Goal: Information Seeking & Learning: Learn about a topic

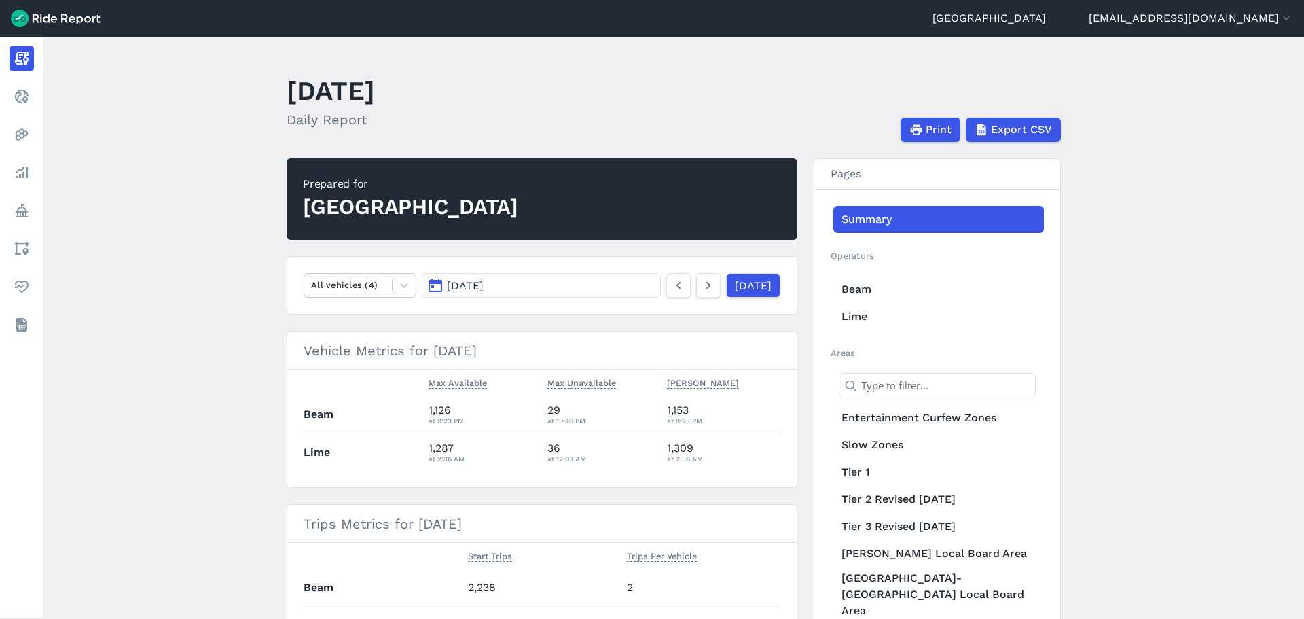
click at [1144, 300] on main "[DATE] Daily Report Print Export CSV Prepared for Auckland All vehicles (4) [DA…" at bounding box center [673, 328] width 1261 height 582
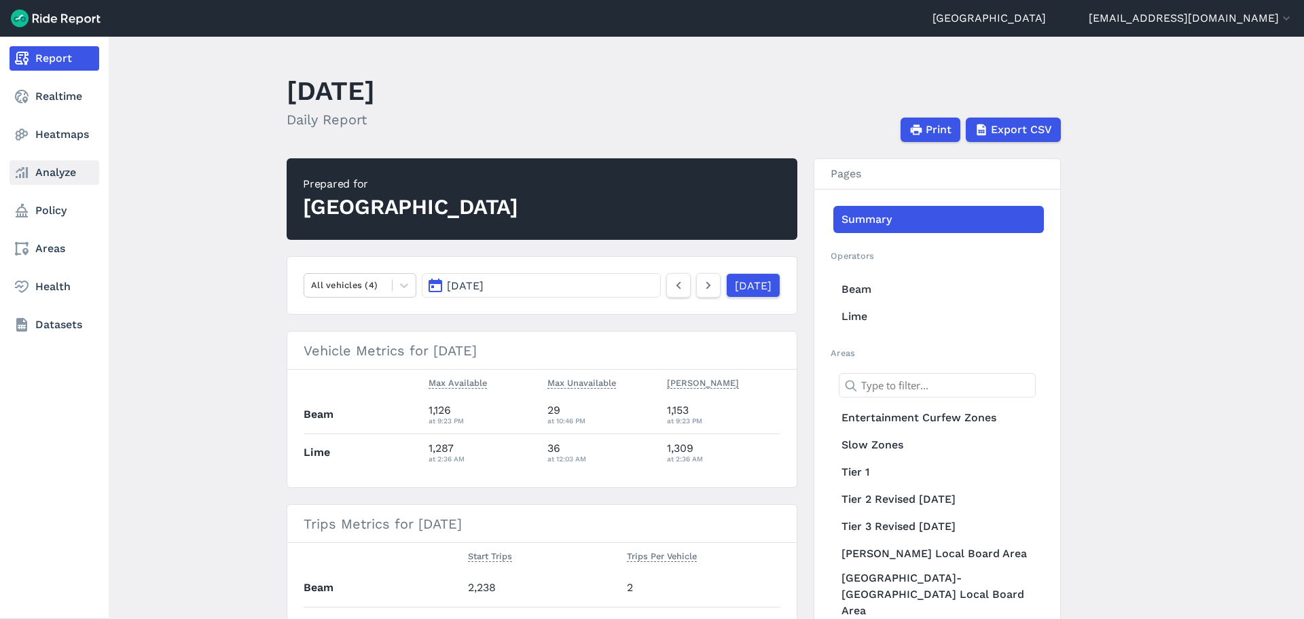
click at [62, 171] on link "Analyze" at bounding box center [55, 172] width 90 height 24
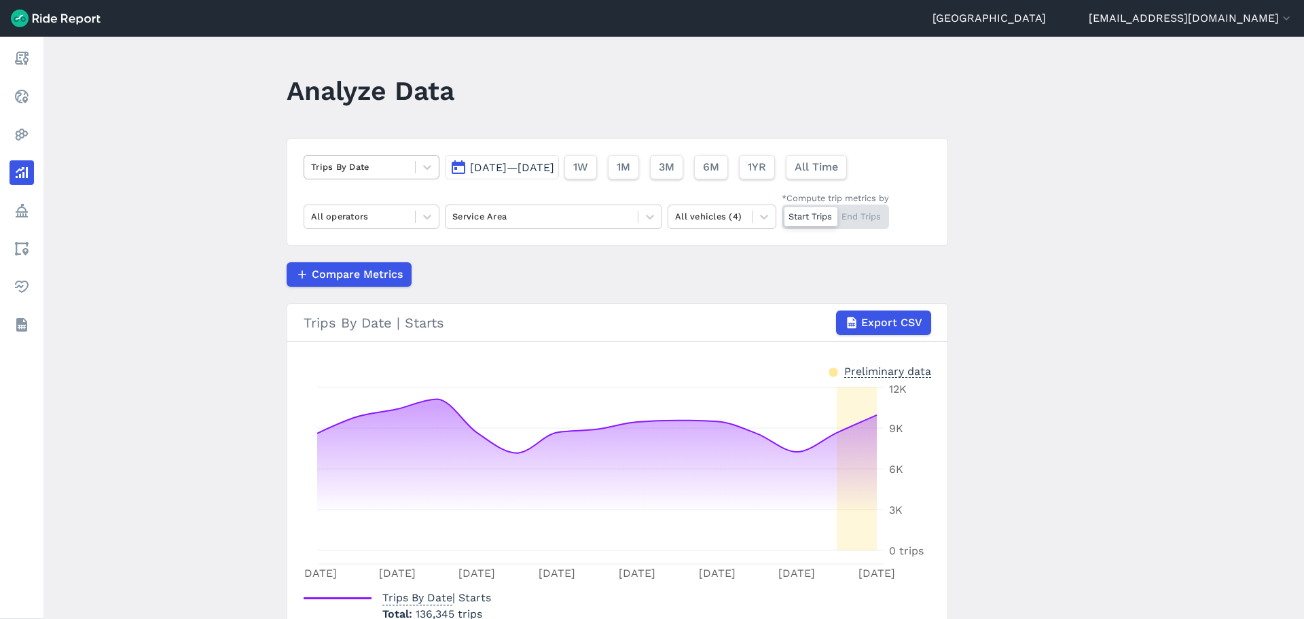
click at [352, 170] on div at bounding box center [359, 167] width 97 height 16
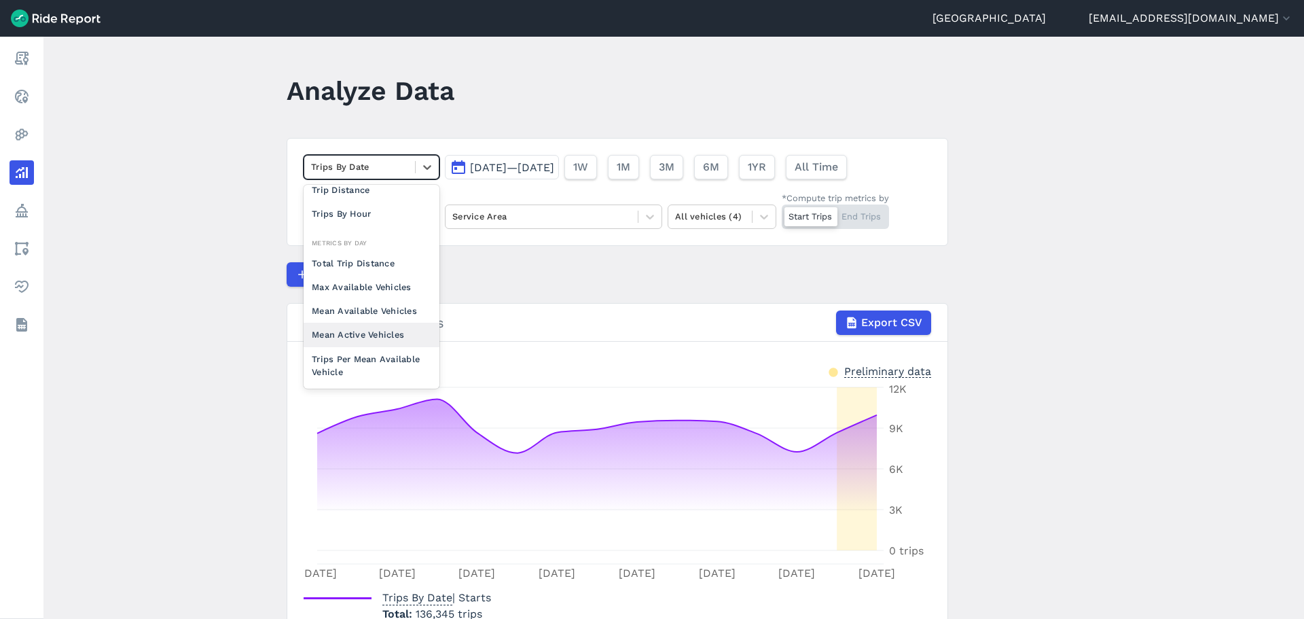
scroll to position [118, 0]
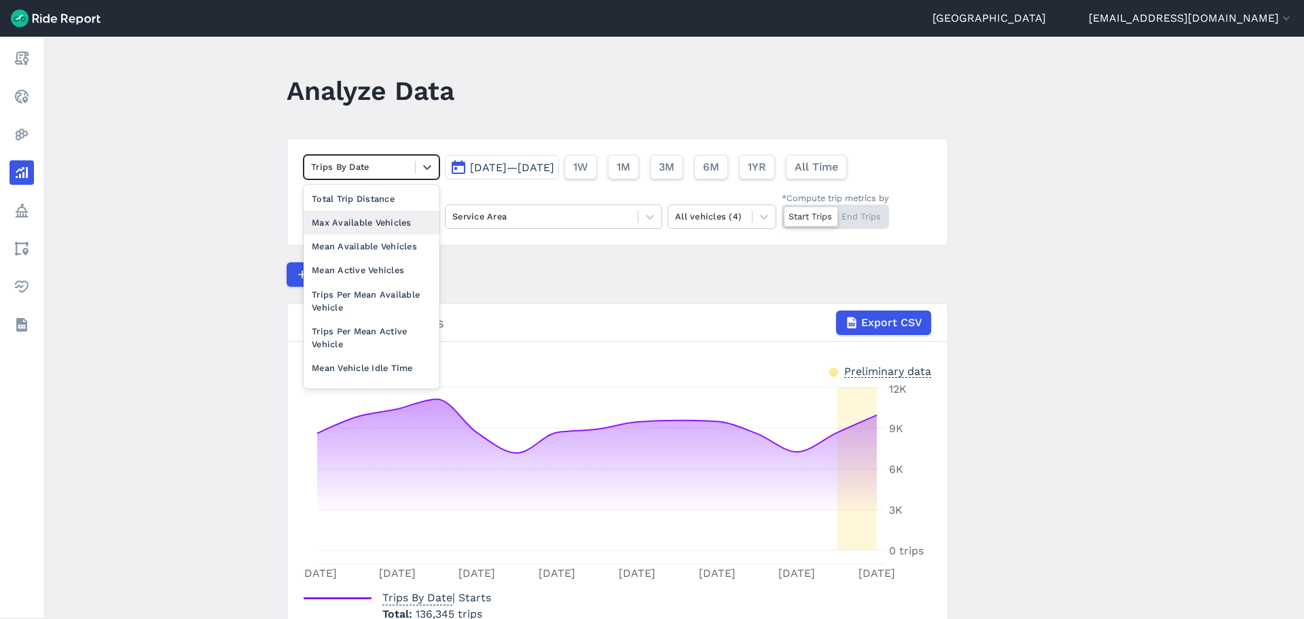
click at [372, 230] on div "Max Available Vehicles" at bounding box center [372, 223] width 136 height 24
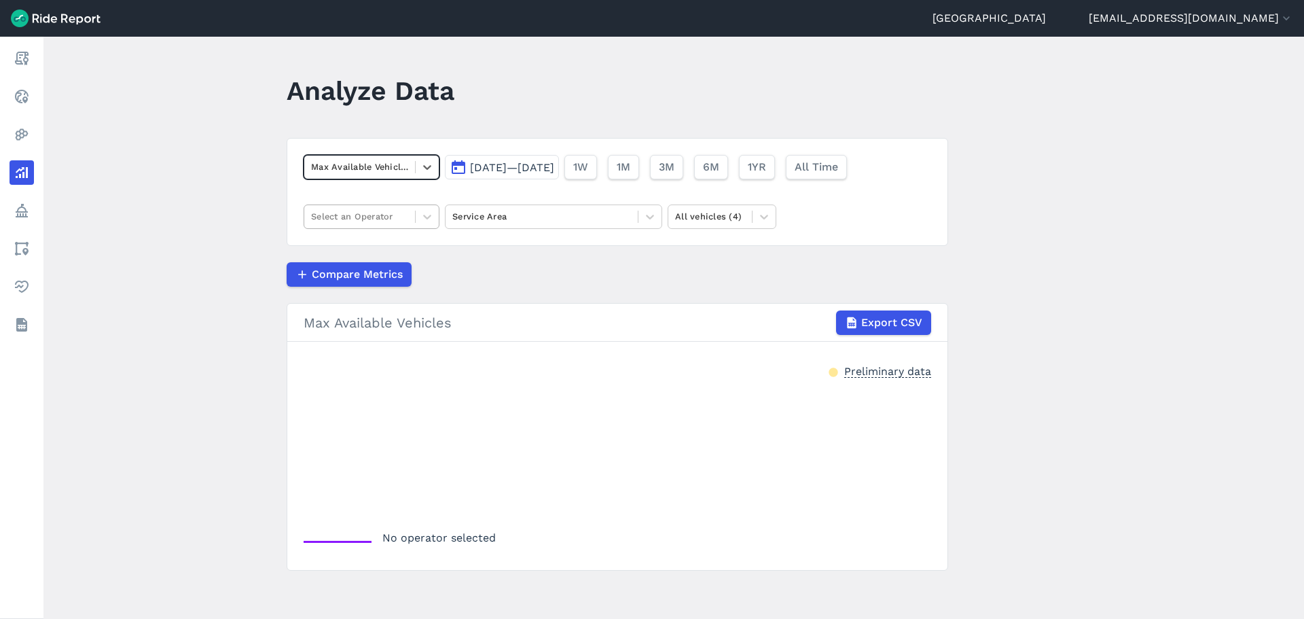
click at [380, 221] on div at bounding box center [359, 217] width 97 height 16
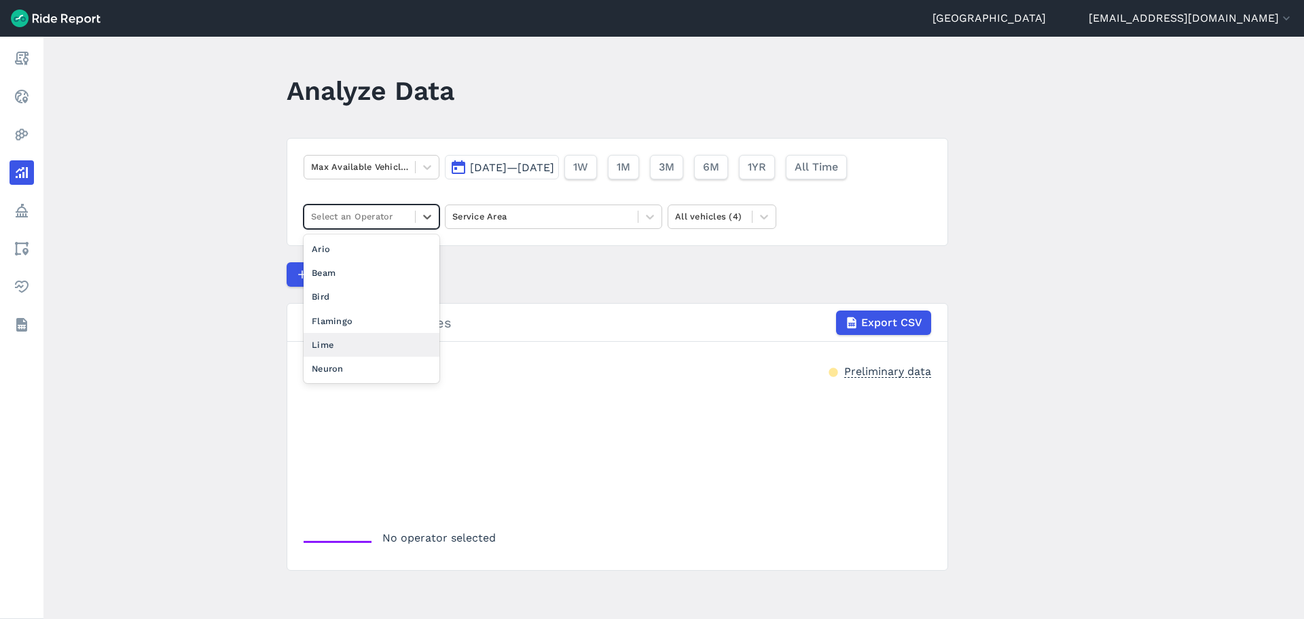
click at [359, 352] on div "Lime" at bounding box center [372, 345] width 136 height 24
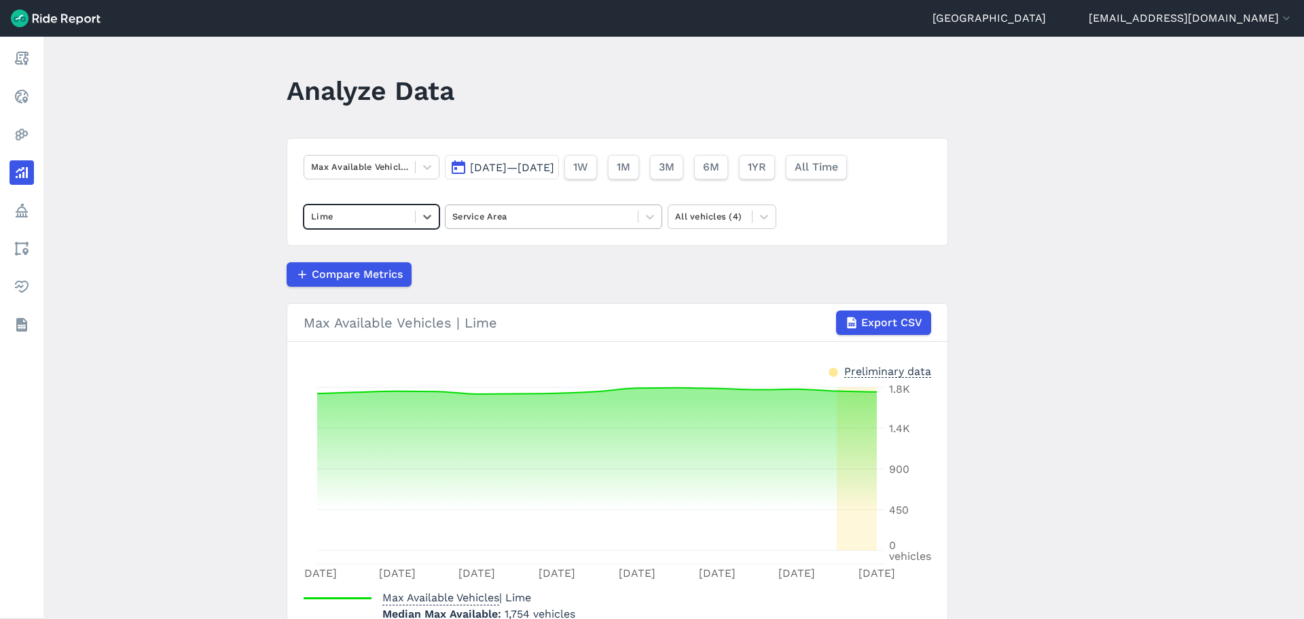
click at [534, 223] on div at bounding box center [541, 217] width 179 height 16
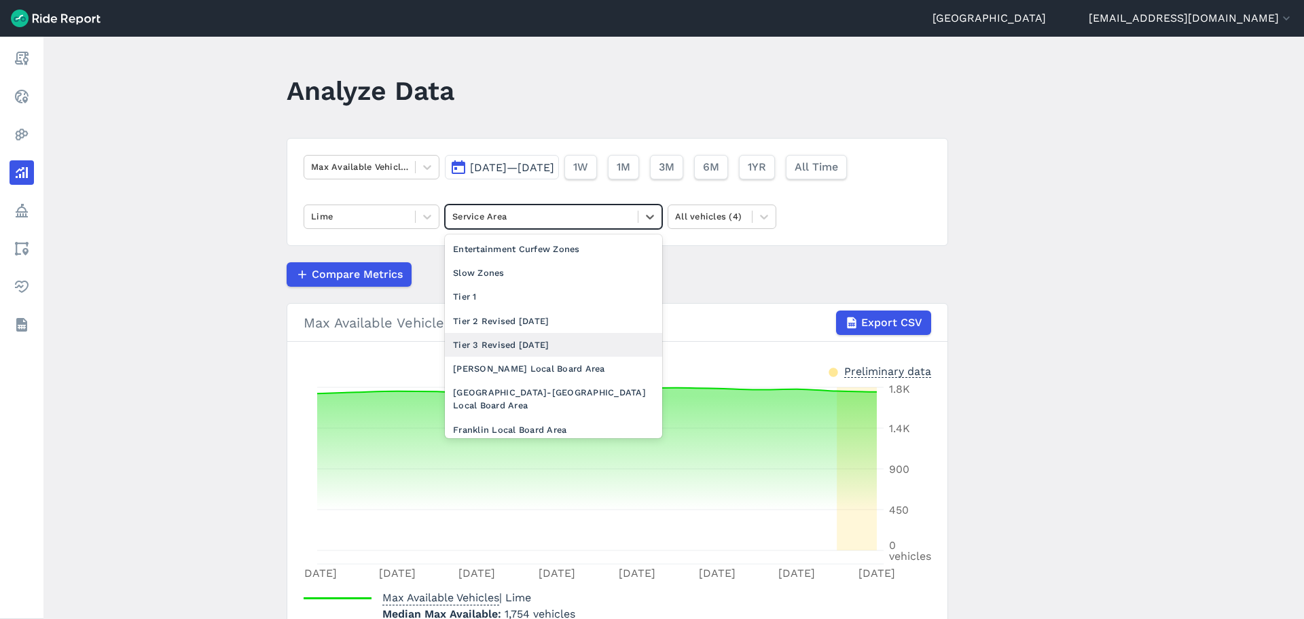
click at [489, 342] on div "Tier 3 Revised [DATE]" at bounding box center [553, 345] width 217 height 24
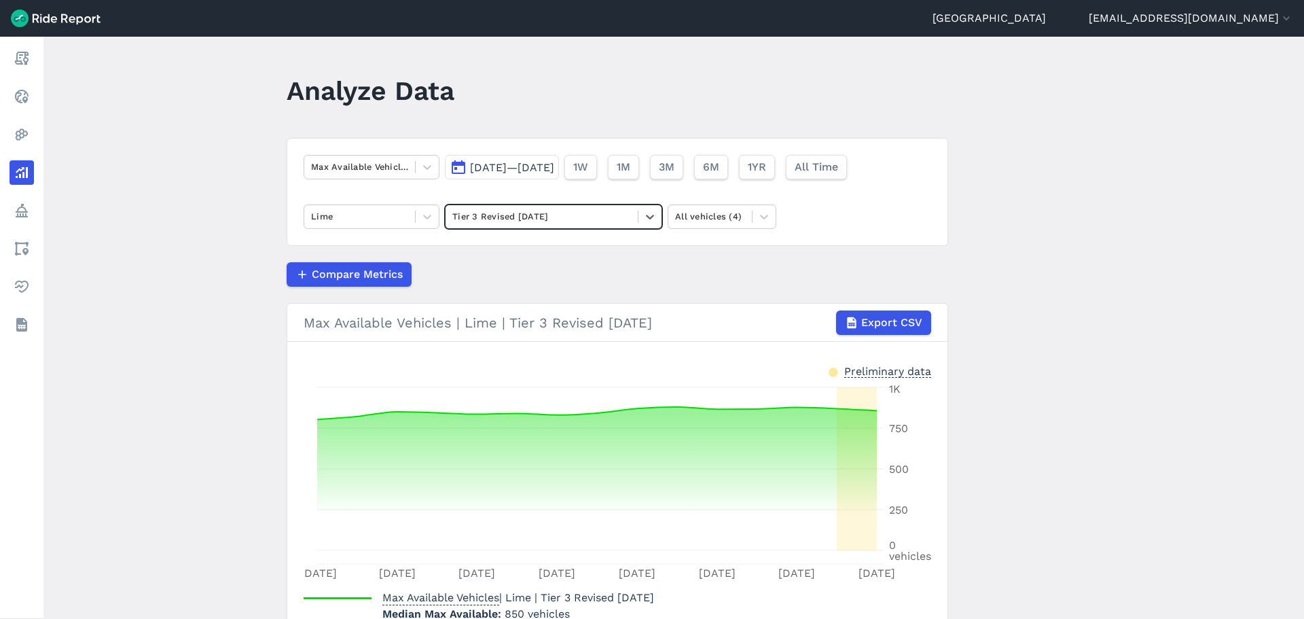
click at [529, 168] on span "[DATE]—[DATE]" at bounding box center [512, 167] width 84 height 13
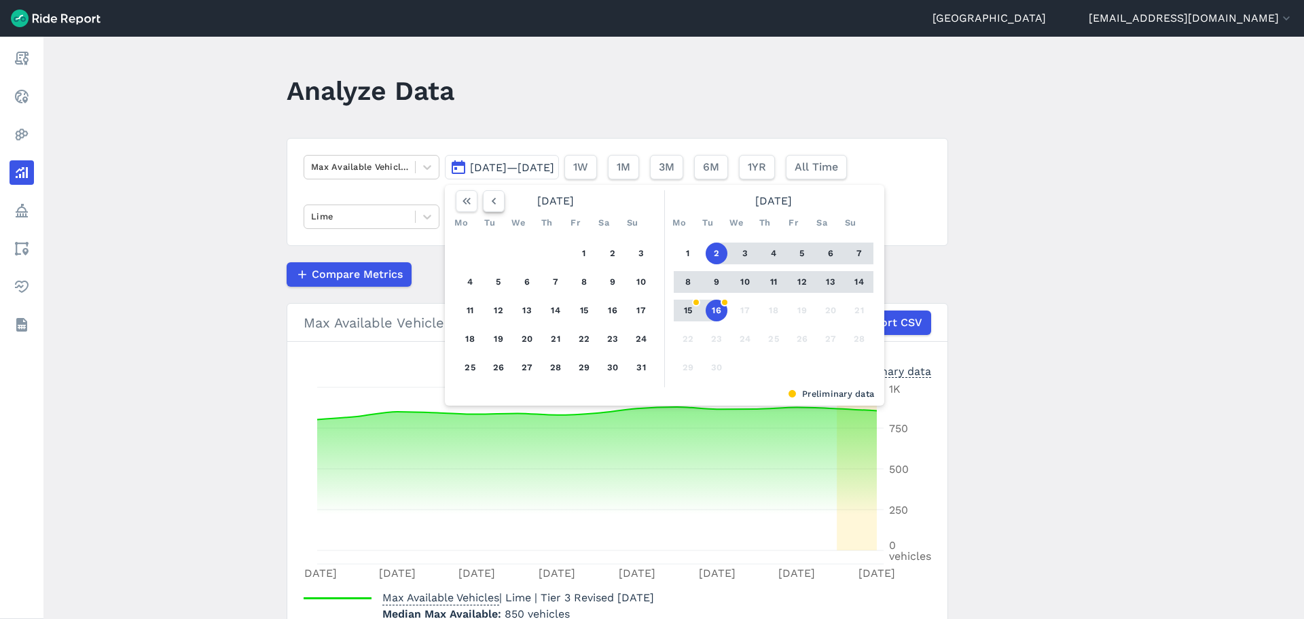
click at [493, 207] on icon "button" at bounding box center [494, 201] width 14 height 14
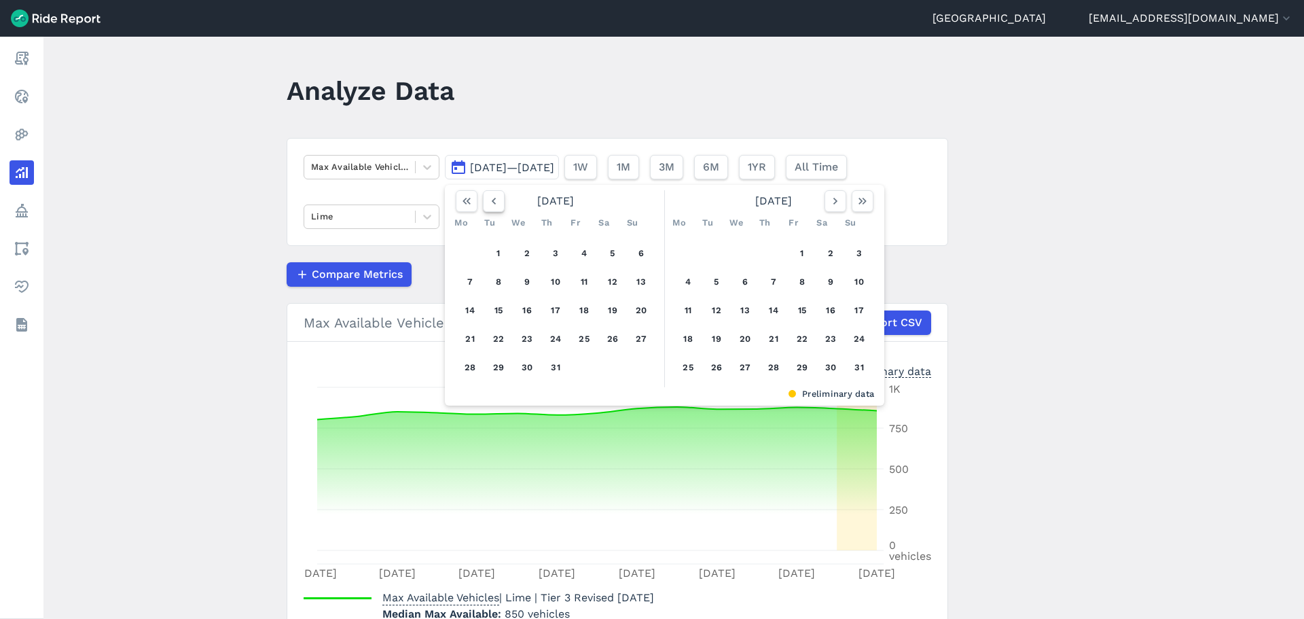
click at [493, 207] on icon "button" at bounding box center [494, 201] width 14 height 14
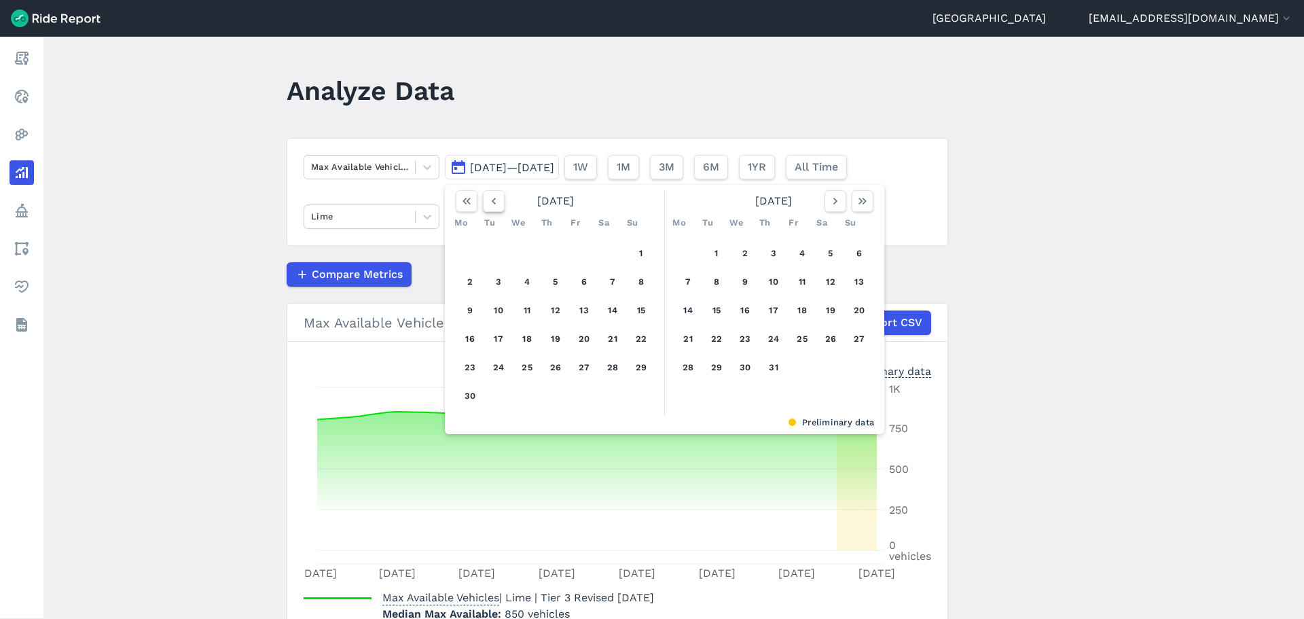
click at [493, 207] on icon "button" at bounding box center [494, 201] width 14 height 14
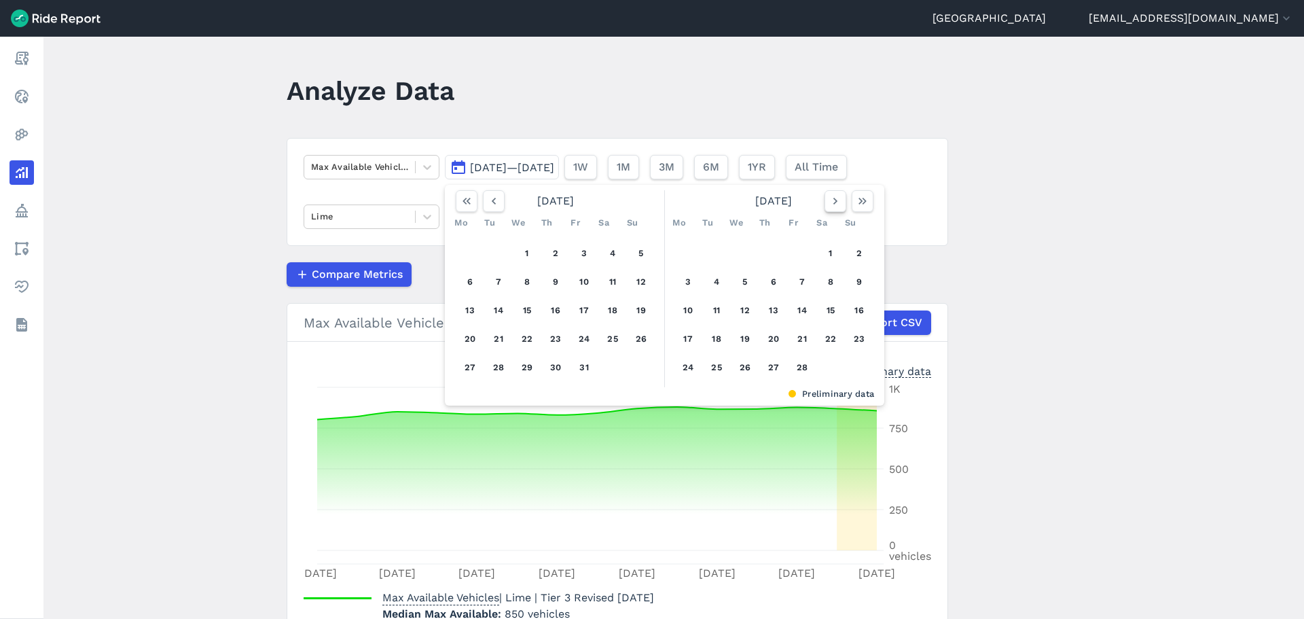
click at [835, 199] on icon "button" at bounding box center [836, 201] width 14 height 14
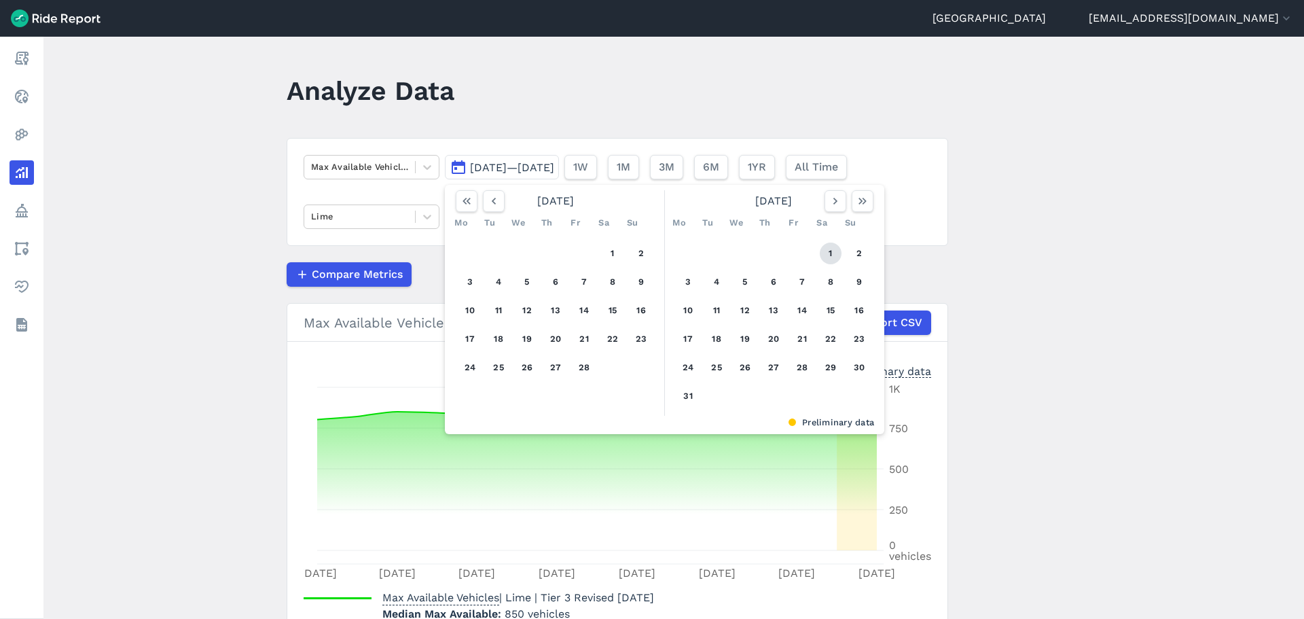
click at [820, 247] on button "1" at bounding box center [831, 254] width 22 height 22
click at [860, 198] on icon "button" at bounding box center [863, 201] width 14 height 14
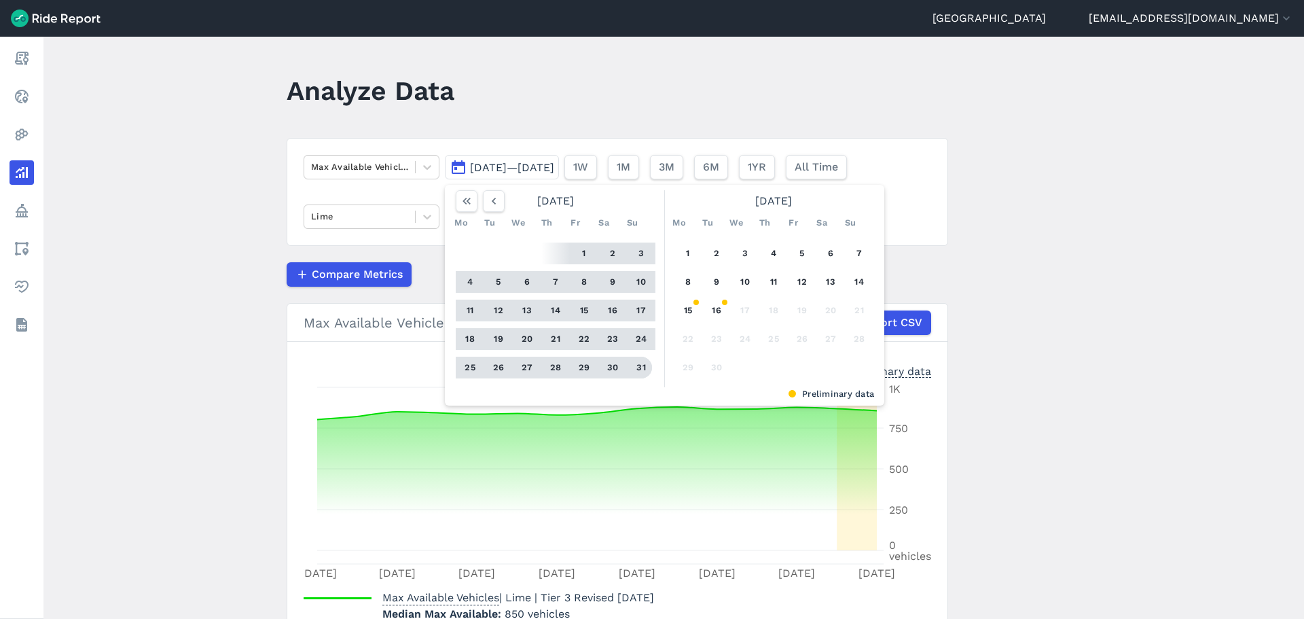
click at [641, 362] on button "31" at bounding box center [641, 368] width 22 height 22
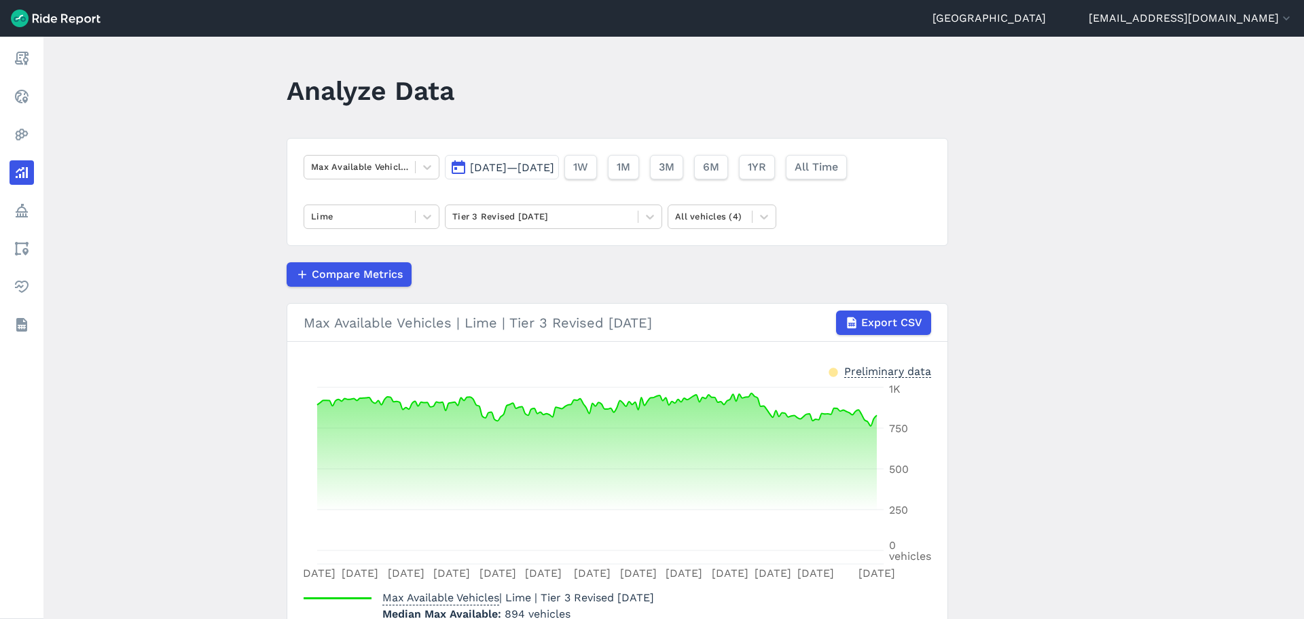
click at [499, 270] on div "Compare Metrics" at bounding box center [618, 274] width 662 height 24
click at [491, 276] on div "Compare Metrics" at bounding box center [618, 274] width 662 height 24
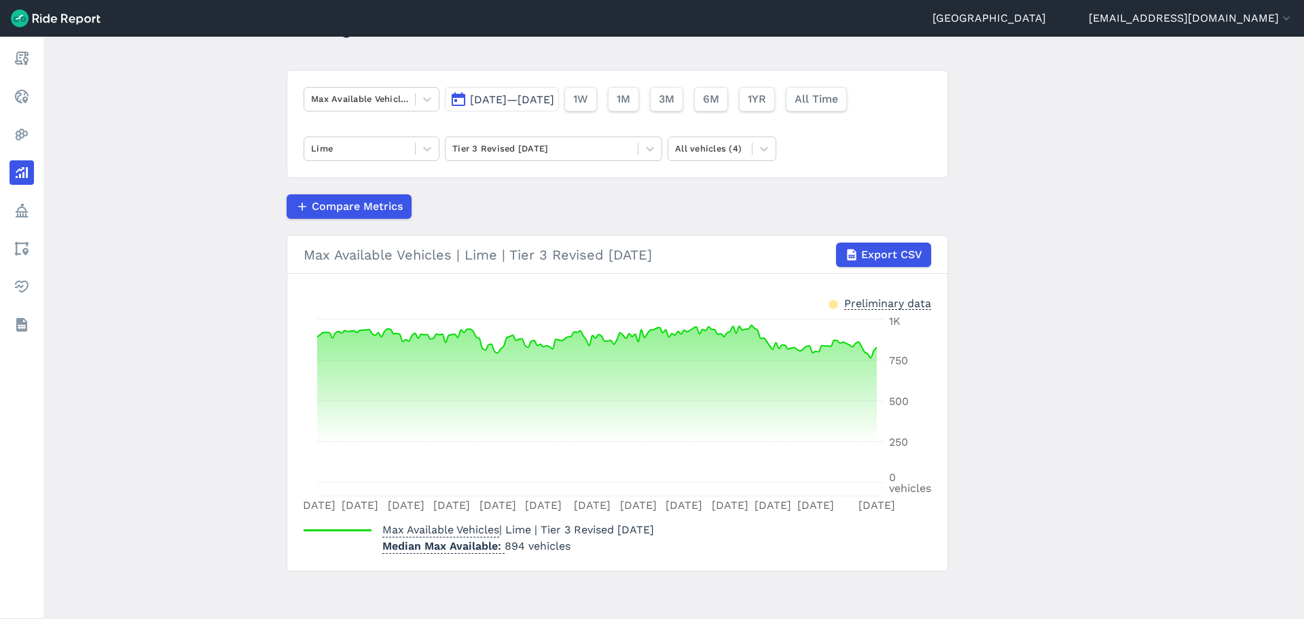
scroll to position [69, 0]
click at [181, 373] on main "Analyze Data Max Available Vehicles [DATE]—[DATE] 1W 1M 3M 6M 1YR All Time Lime…" at bounding box center [673, 328] width 1261 height 582
click at [193, 370] on main "Analyze Data Max Available Vehicles [DATE]—[DATE] 1W 1M 3M 6M 1YR All Time Lime…" at bounding box center [673, 328] width 1261 height 582
click at [320, 99] on div at bounding box center [359, 98] width 97 height 16
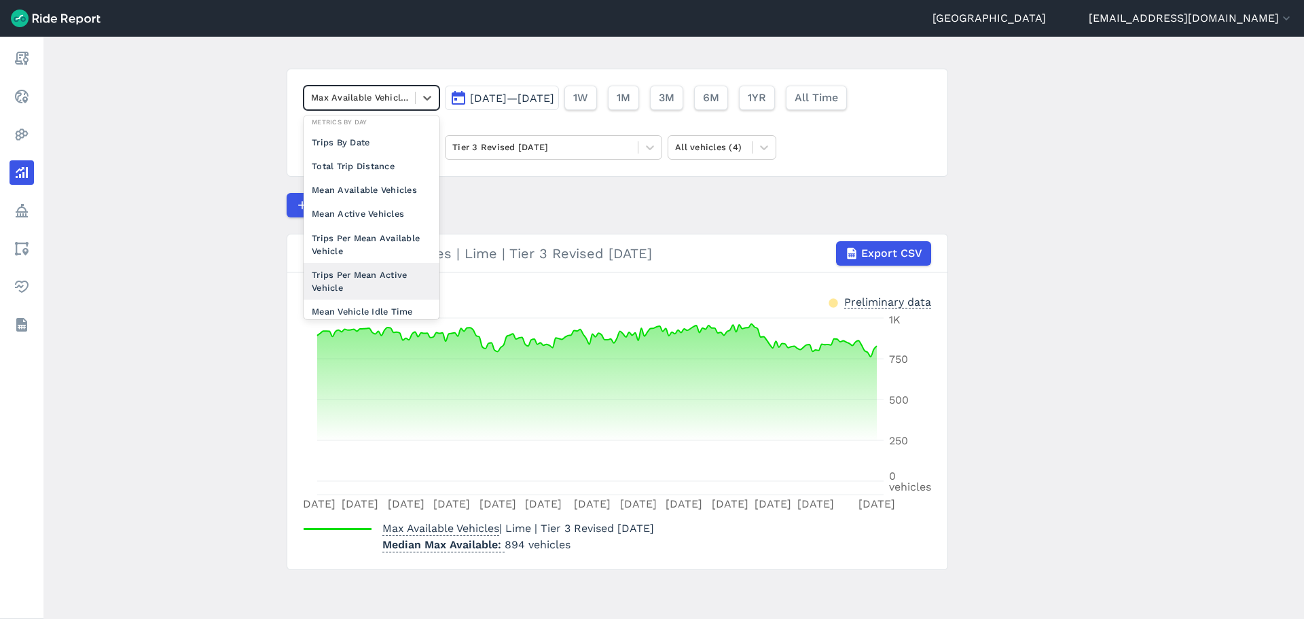
scroll to position [118, 0]
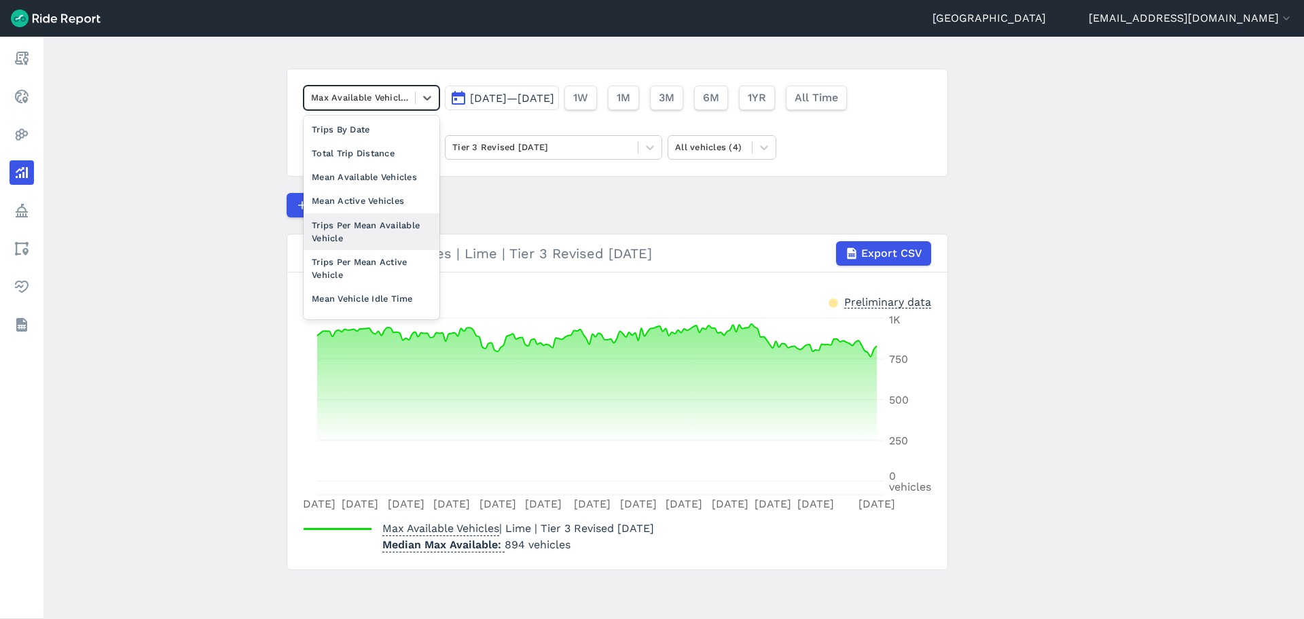
click at [377, 238] on div "Trips Per Mean Available Vehicle" at bounding box center [372, 231] width 136 height 37
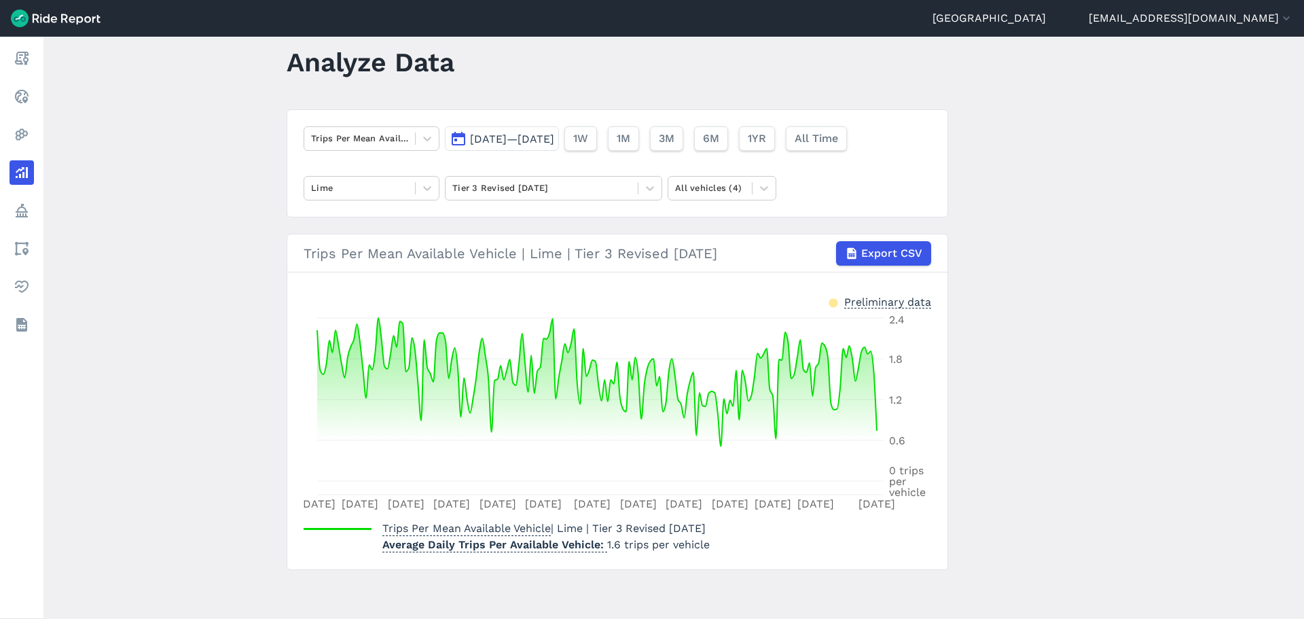
click at [225, 268] on main "Analyze Data Trips Per Mean Available Vehicle [DATE]—[DATE] 1W 1M 3M 6M 1YR All…" at bounding box center [673, 328] width 1261 height 582
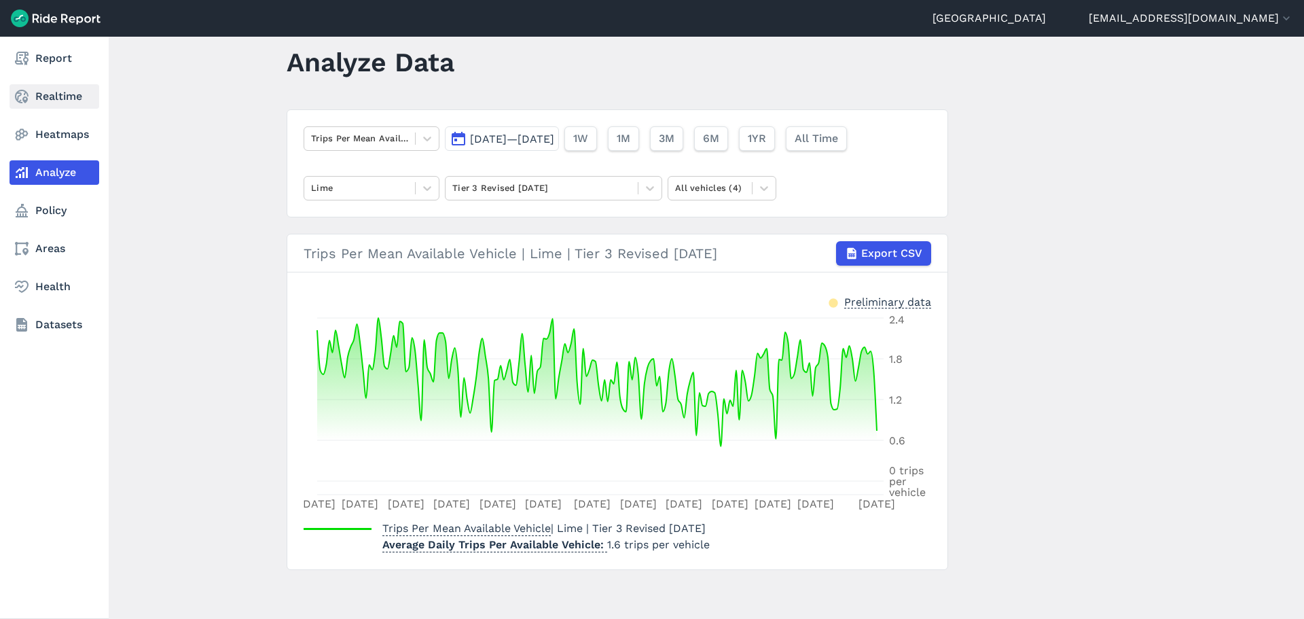
click at [49, 98] on link "Realtime" at bounding box center [55, 96] width 90 height 24
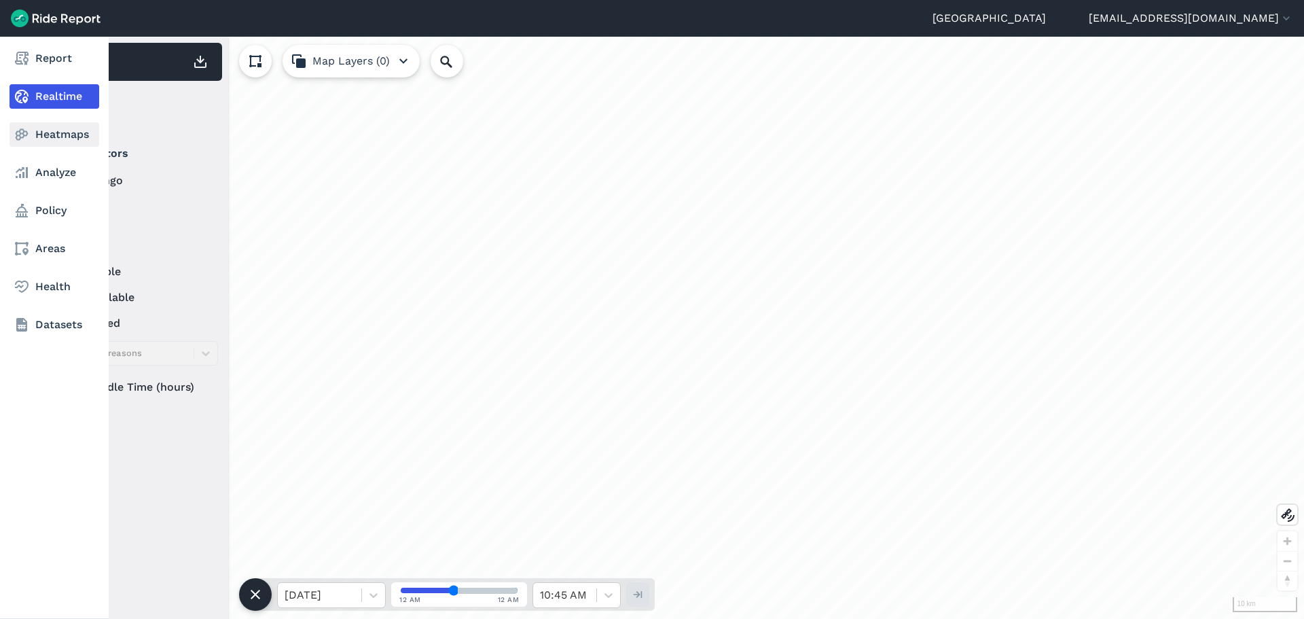
click at [25, 141] on icon at bounding box center [22, 134] width 16 height 16
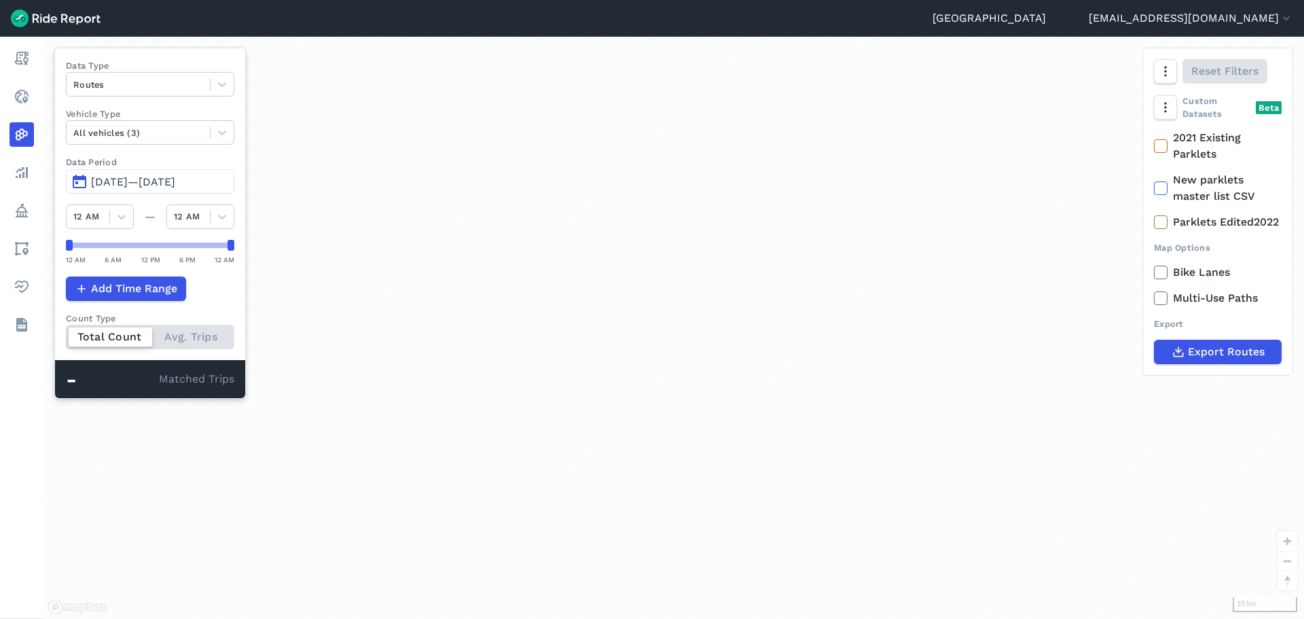
click at [171, 180] on span "[DATE]—[DATE]" at bounding box center [133, 181] width 84 height 13
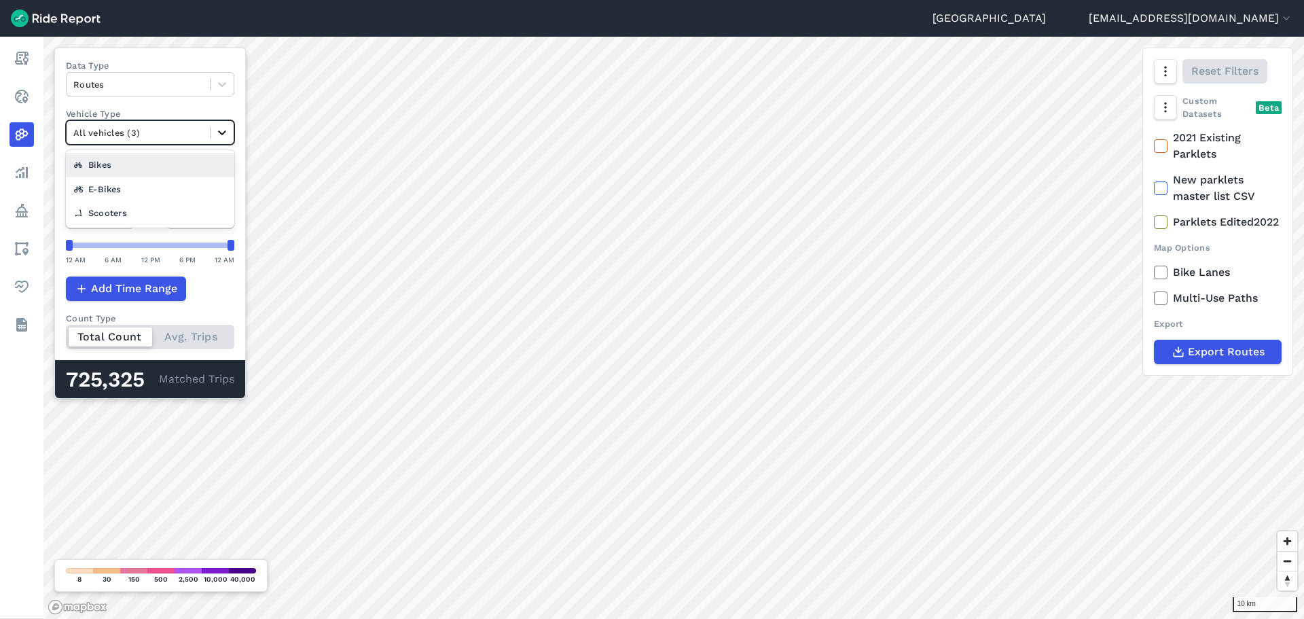
click at [223, 130] on icon at bounding box center [222, 133] width 14 height 14
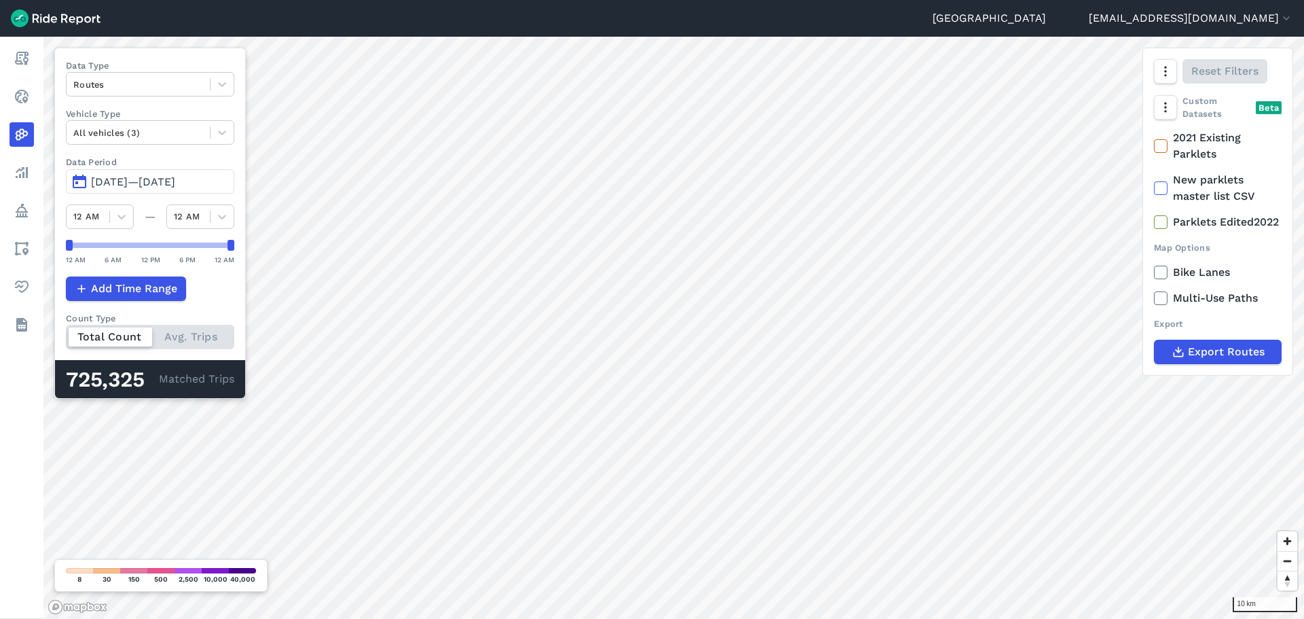
click at [215, 99] on div "Data Type Routes Vehicle Type All vehicles (3) Data Period Jun 17, 2025—[DATE] …" at bounding box center [150, 223] width 192 height 351
click at [224, 83] on icon at bounding box center [222, 84] width 14 height 14
click at [141, 183] on span "[DATE]—[DATE]" at bounding box center [133, 181] width 84 height 13
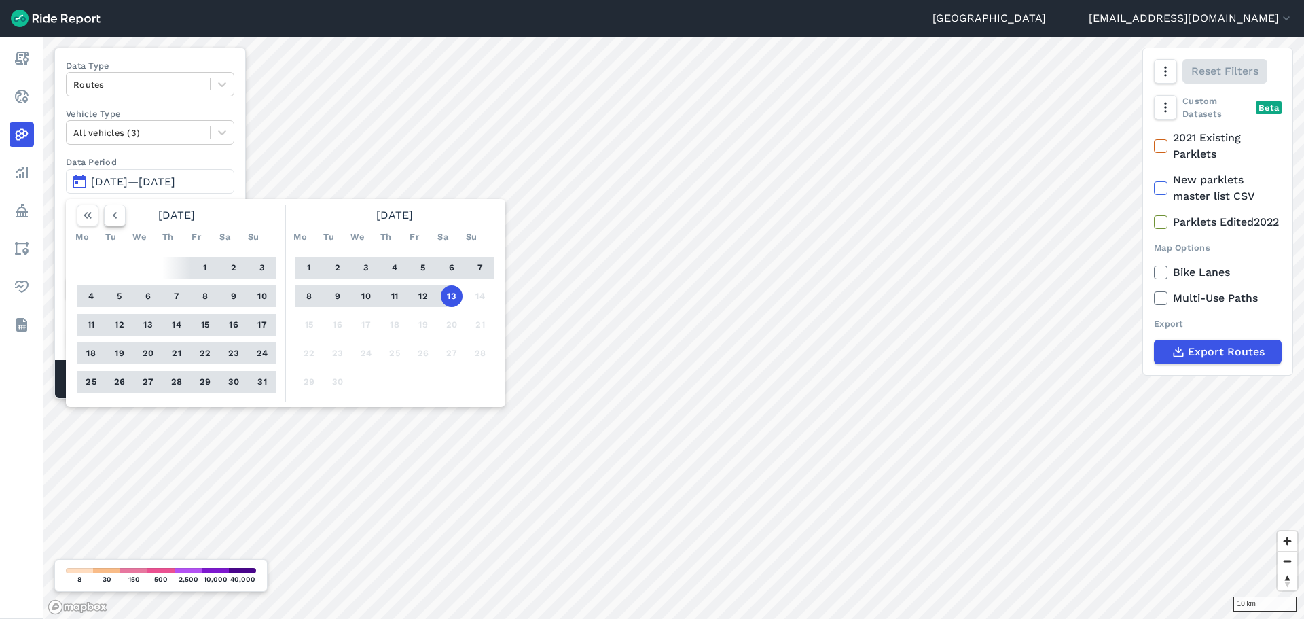
click at [121, 219] on button "button" at bounding box center [115, 215] width 22 height 22
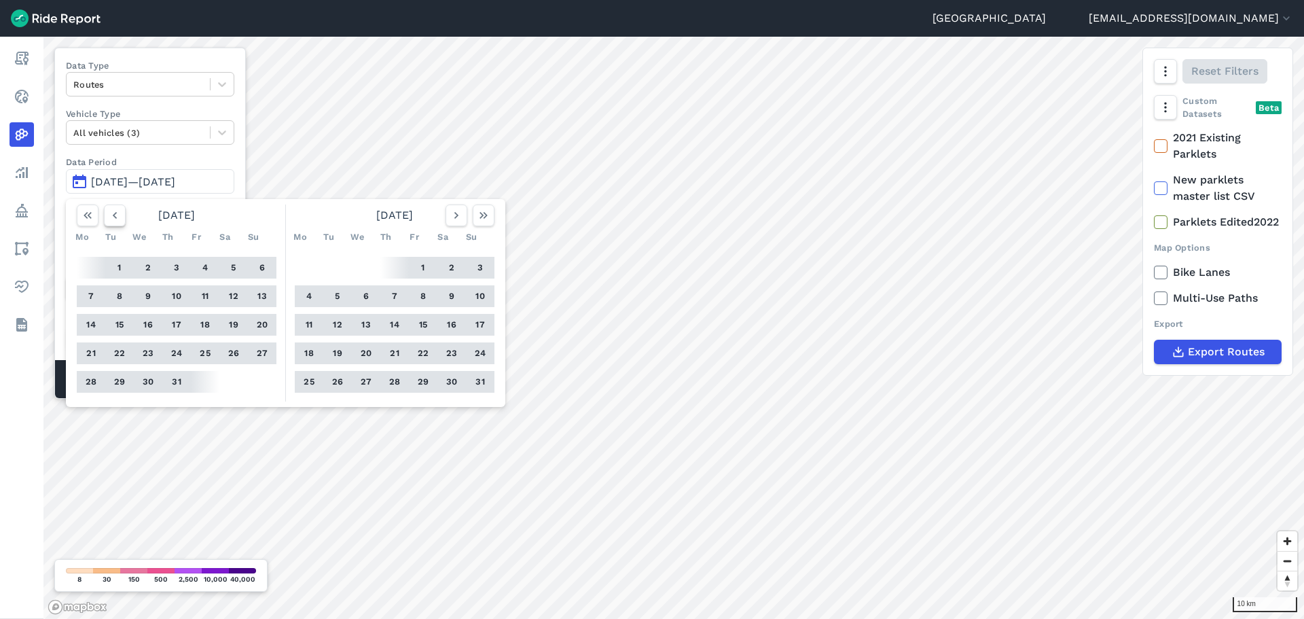
click at [121, 219] on icon "button" at bounding box center [115, 216] width 14 height 14
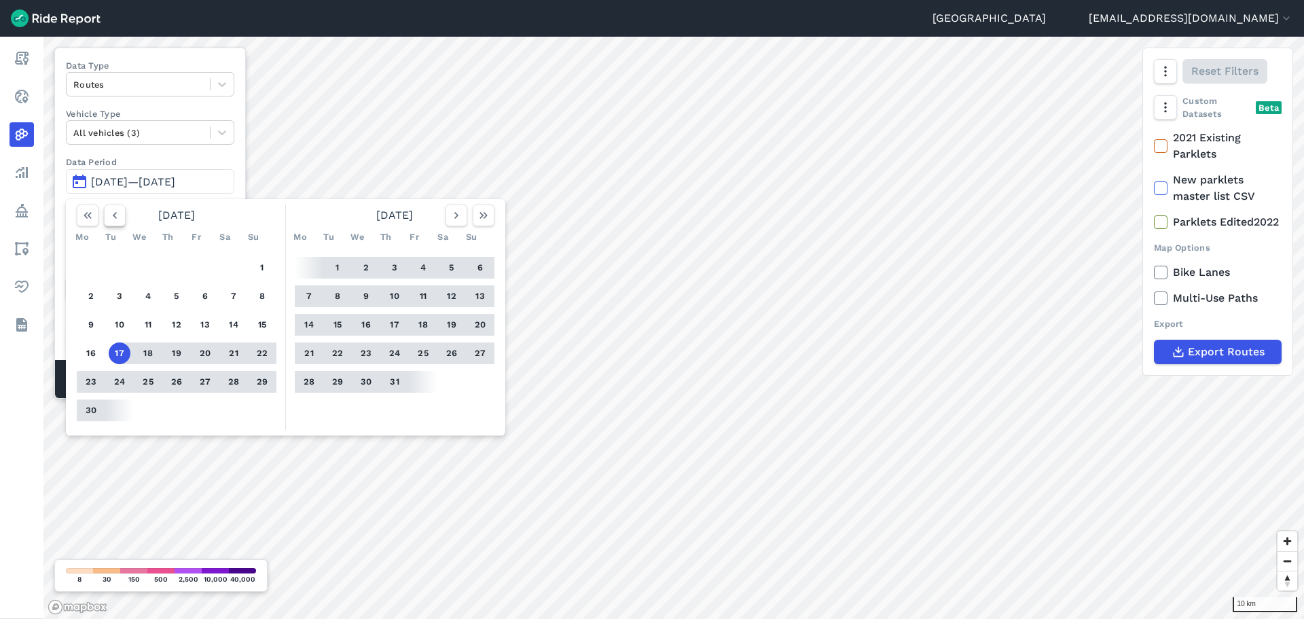
click at [121, 219] on icon "button" at bounding box center [115, 216] width 14 height 14
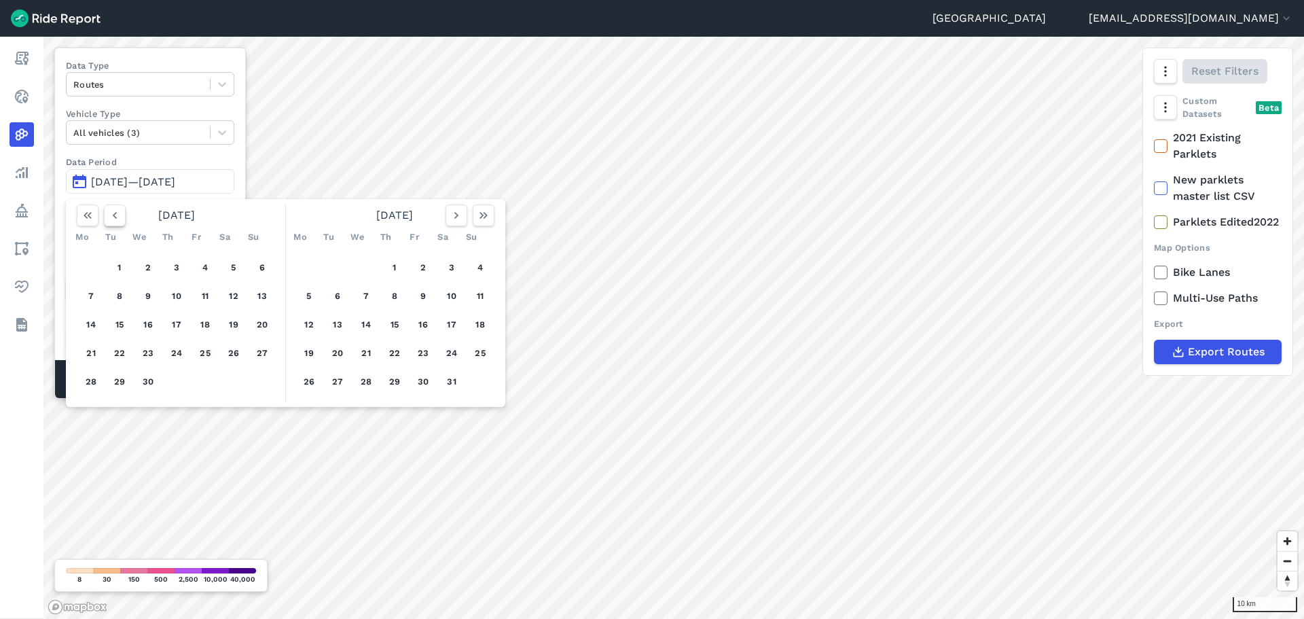
click at [121, 219] on icon "button" at bounding box center [115, 216] width 14 height 14
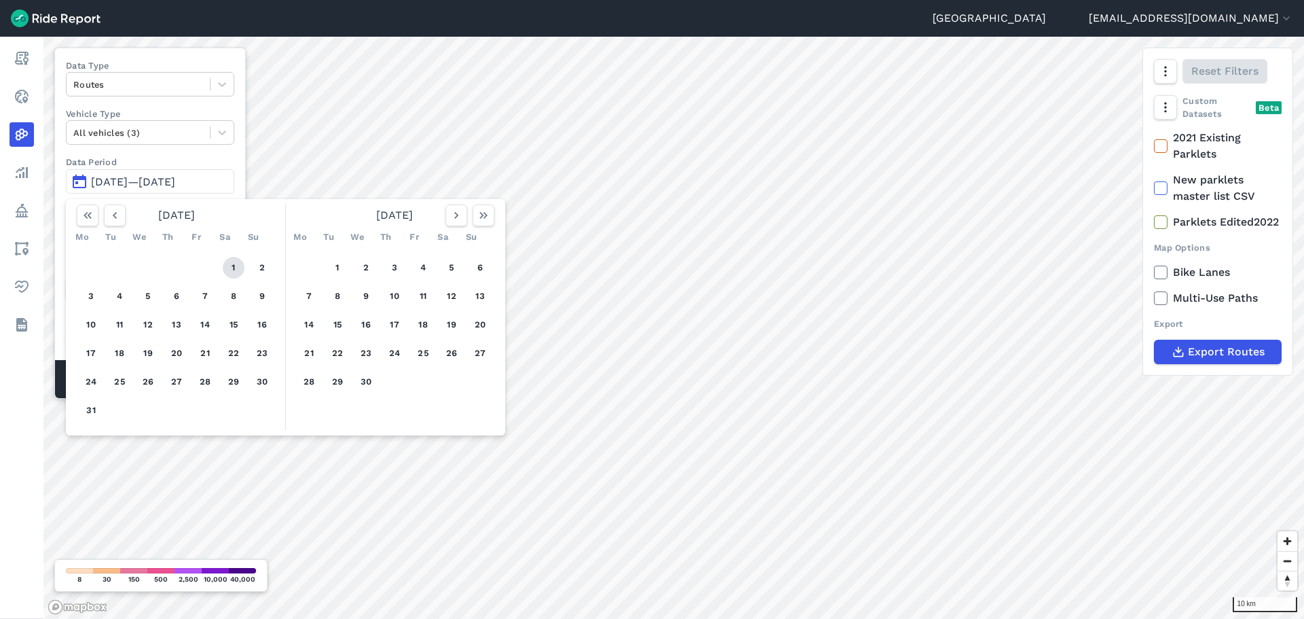
click at [229, 266] on button "1" at bounding box center [234, 268] width 22 height 22
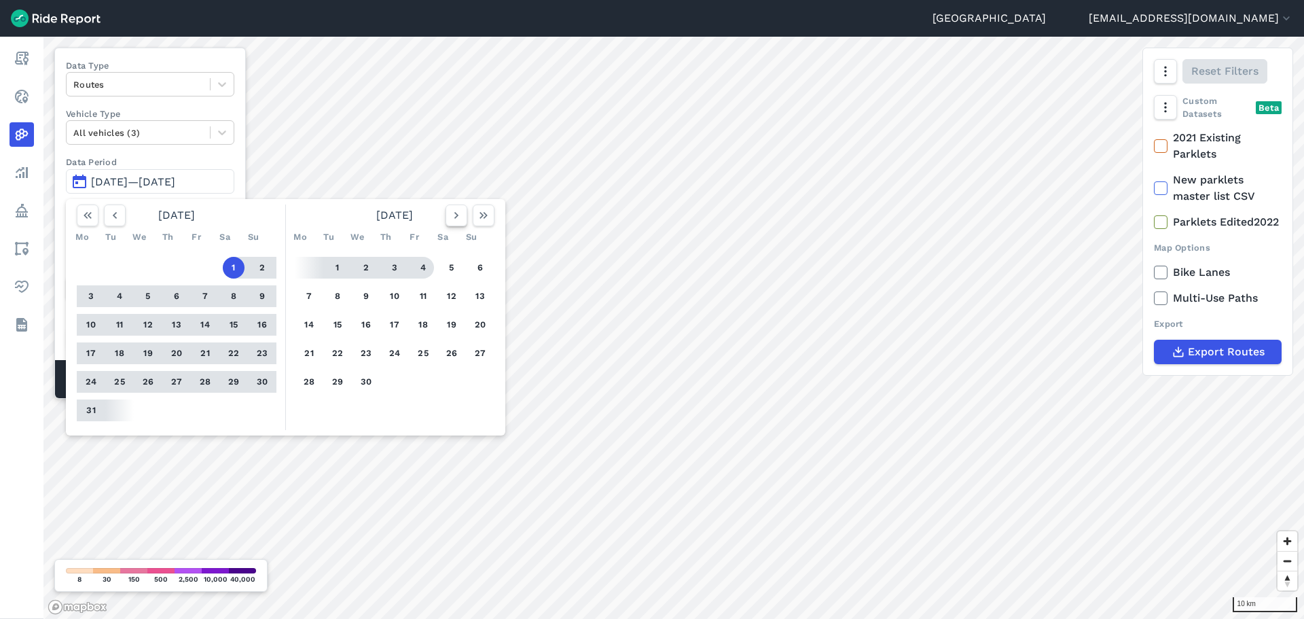
click at [453, 217] on icon "button" at bounding box center [457, 216] width 14 height 14
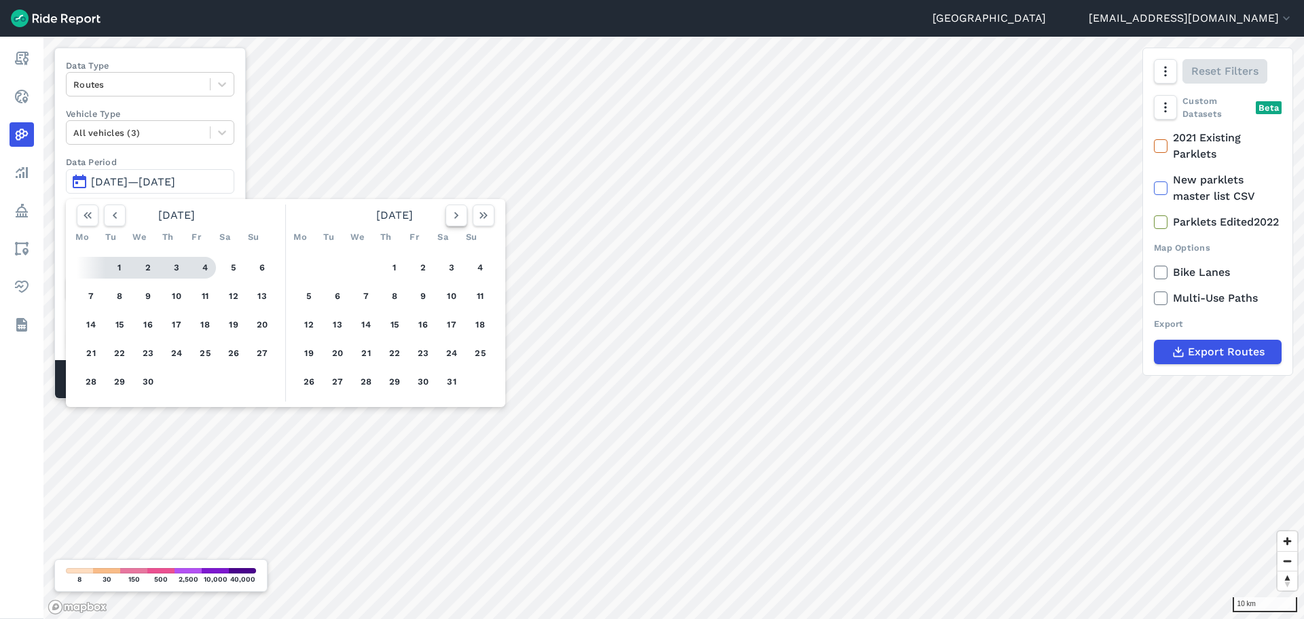
click at [453, 217] on icon "button" at bounding box center [457, 216] width 14 height 14
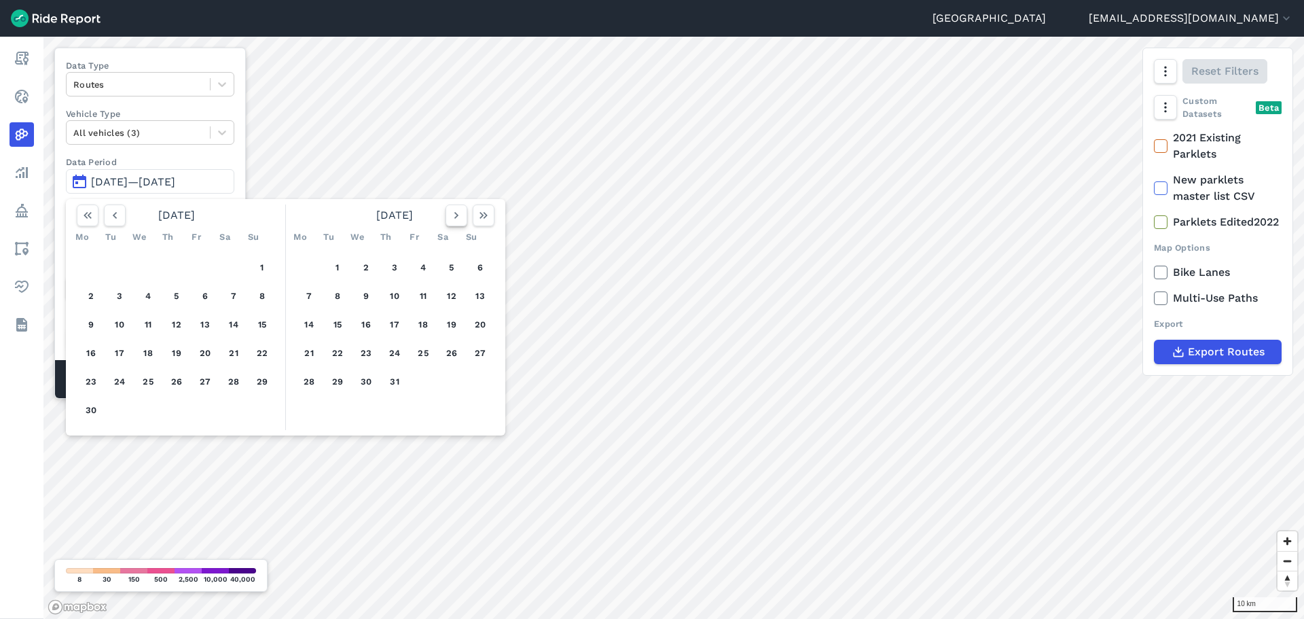
click at [453, 217] on icon "button" at bounding box center [457, 216] width 14 height 14
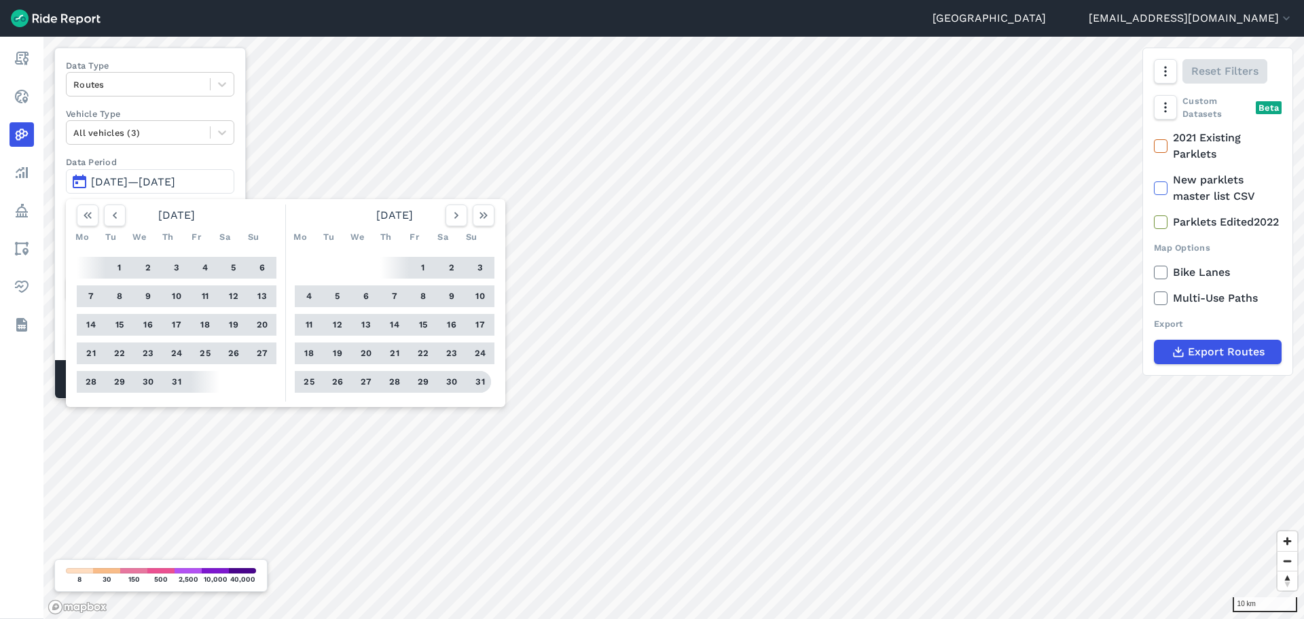
click at [480, 384] on button "31" at bounding box center [480, 382] width 22 height 22
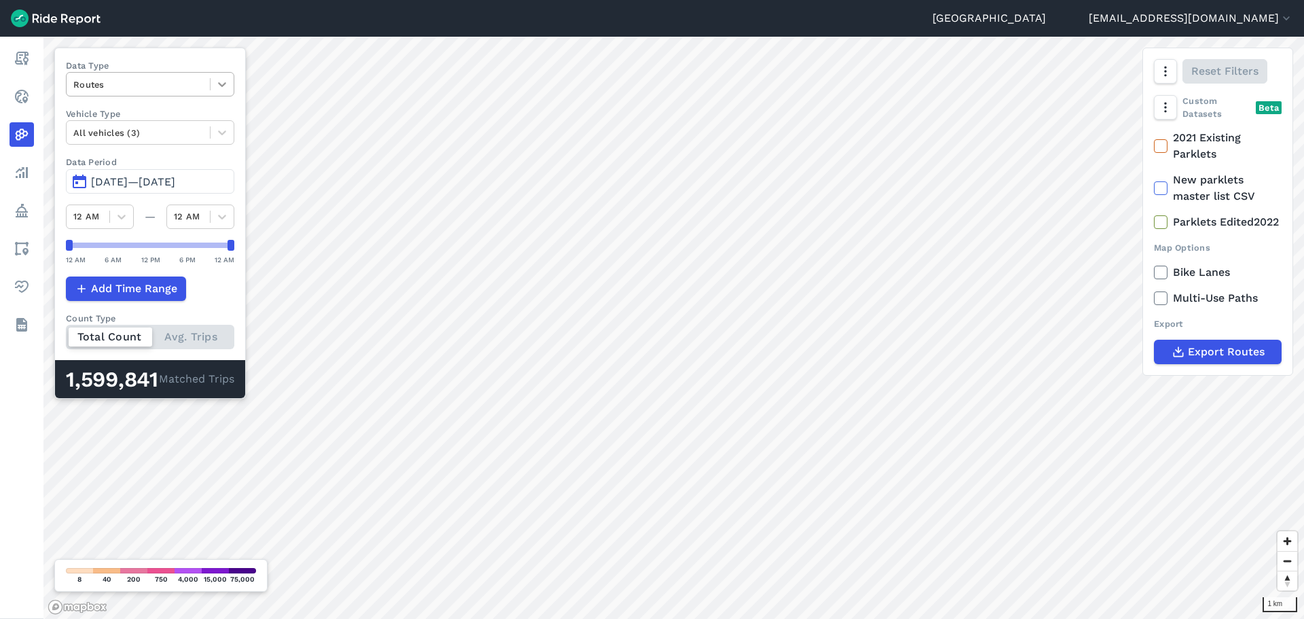
click at [223, 82] on icon at bounding box center [222, 84] width 14 height 14
click at [223, 109] on label "Vehicle Type" at bounding box center [150, 113] width 168 height 13
click at [221, 88] on icon at bounding box center [222, 84] width 14 height 14
click at [166, 122] on div "Trip Starts" at bounding box center [150, 117] width 168 height 24
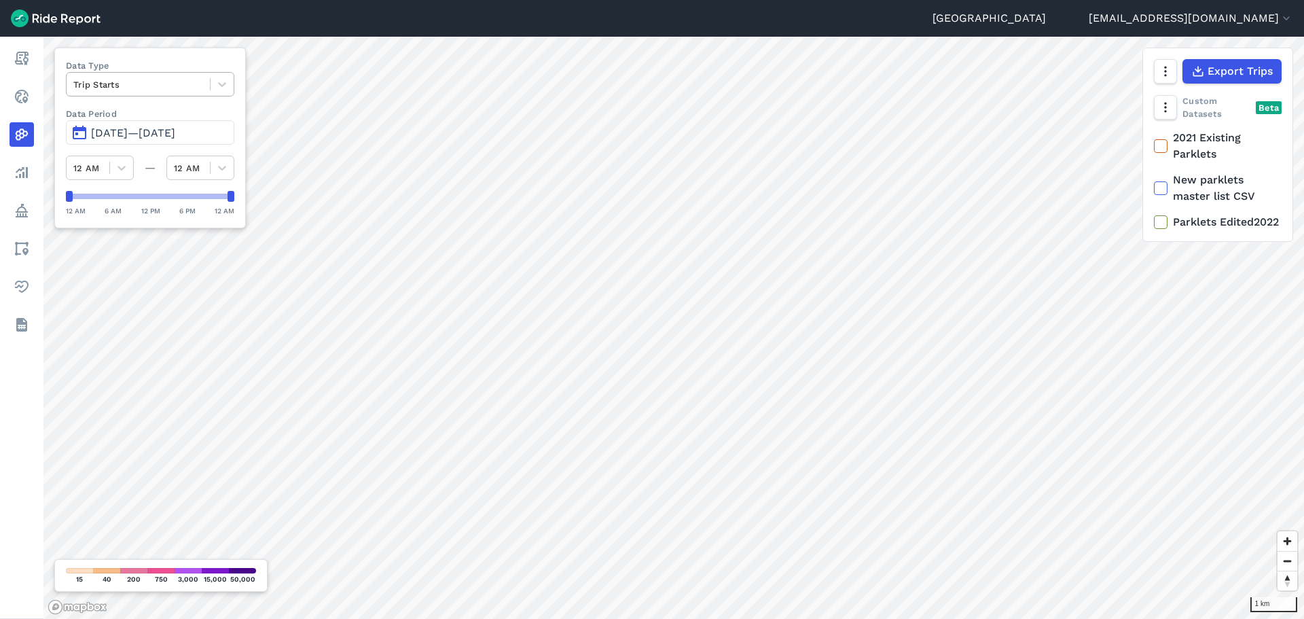
click at [205, 80] on div "Trip Starts" at bounding box center [138, 84] width 143 height 21
click at [155, 140] on div "Routes" at bounding box center [150, 140] width 168 height 24
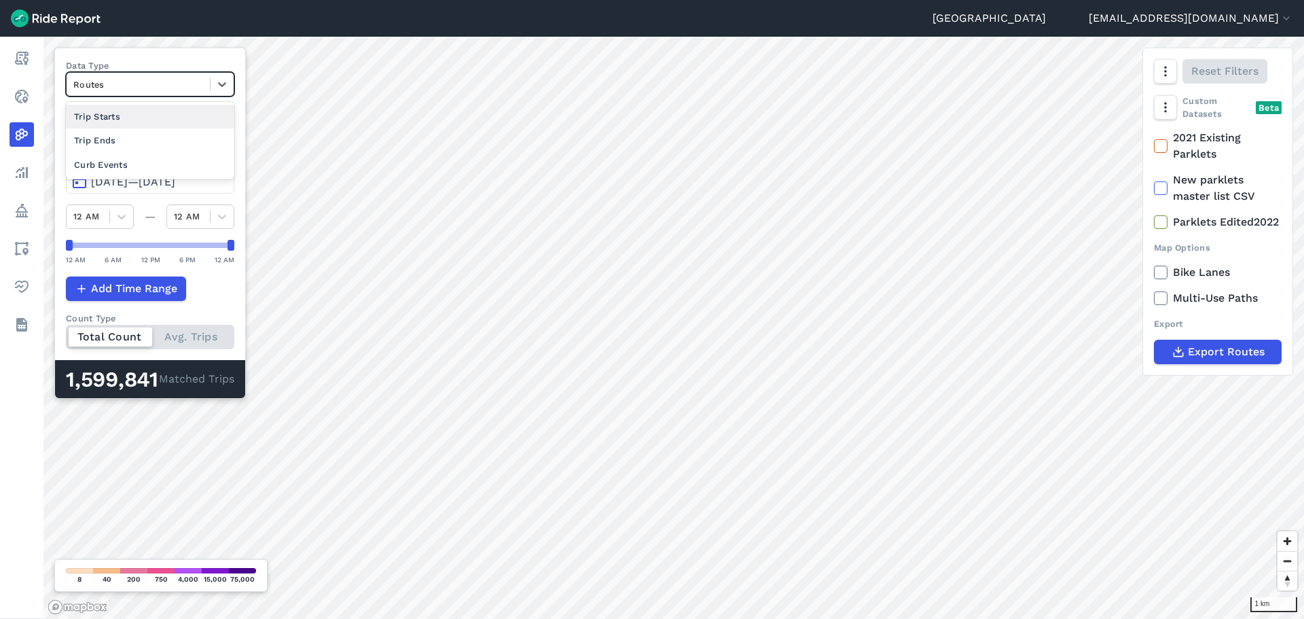
click at [186, 92] on div "Routes" at bounding box center [138, 84] width 143 height 21
click at [167, 115] on div "Trip Starts" at bounding box center [150, 117] width 168 height 24
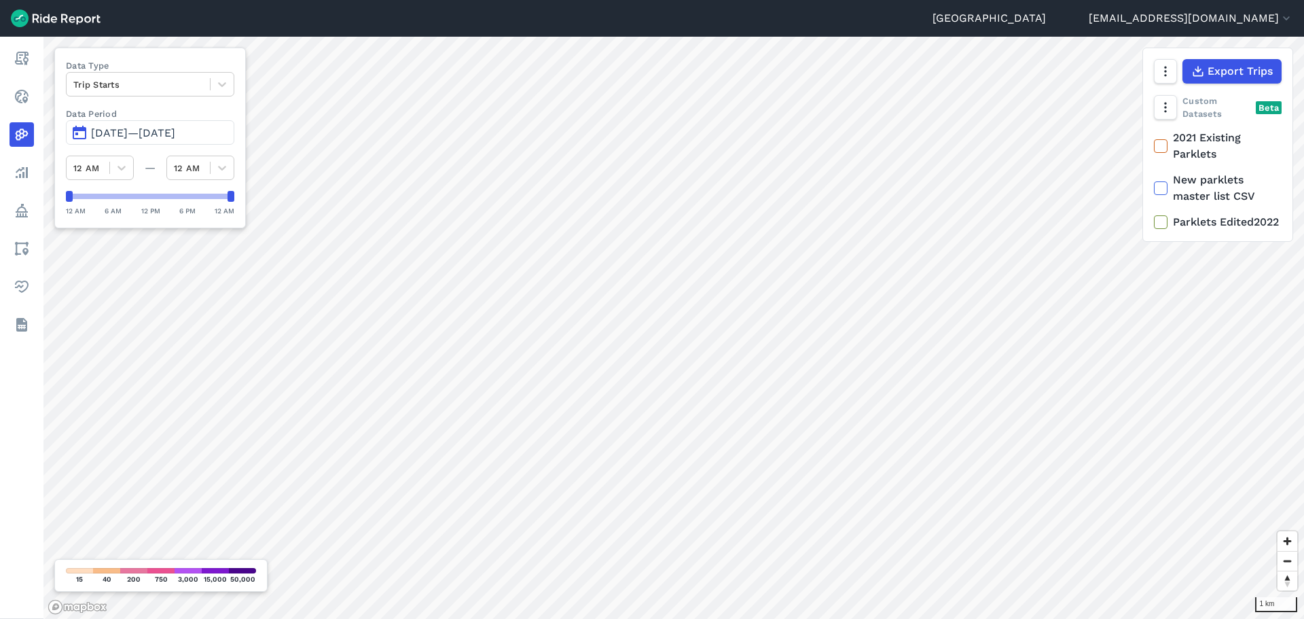
click at [465, 618] on html "Auckland [EMAIL_ADDRESS][DOMAIN_NAME] Settings Terms Sign Out Report Realtime H…" at bounding box center [652, 309] width 1304 height 619
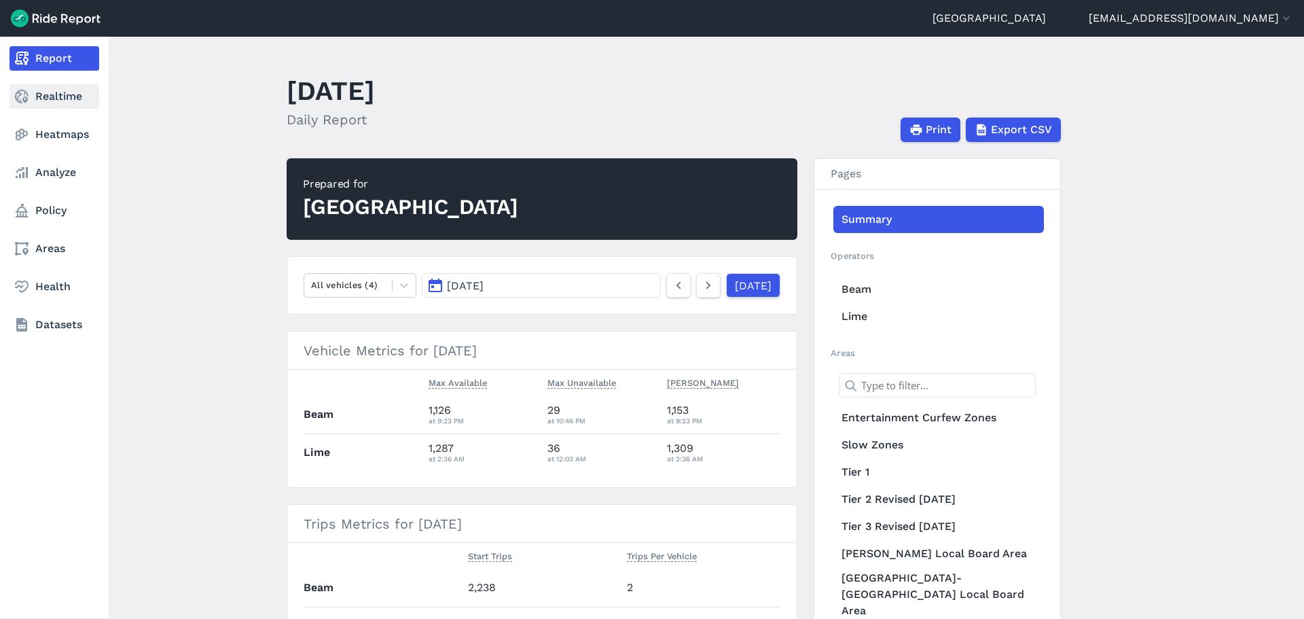
click at [53, 96] on link "Realtime" at bounding box center [55, 96] width 90 height 24
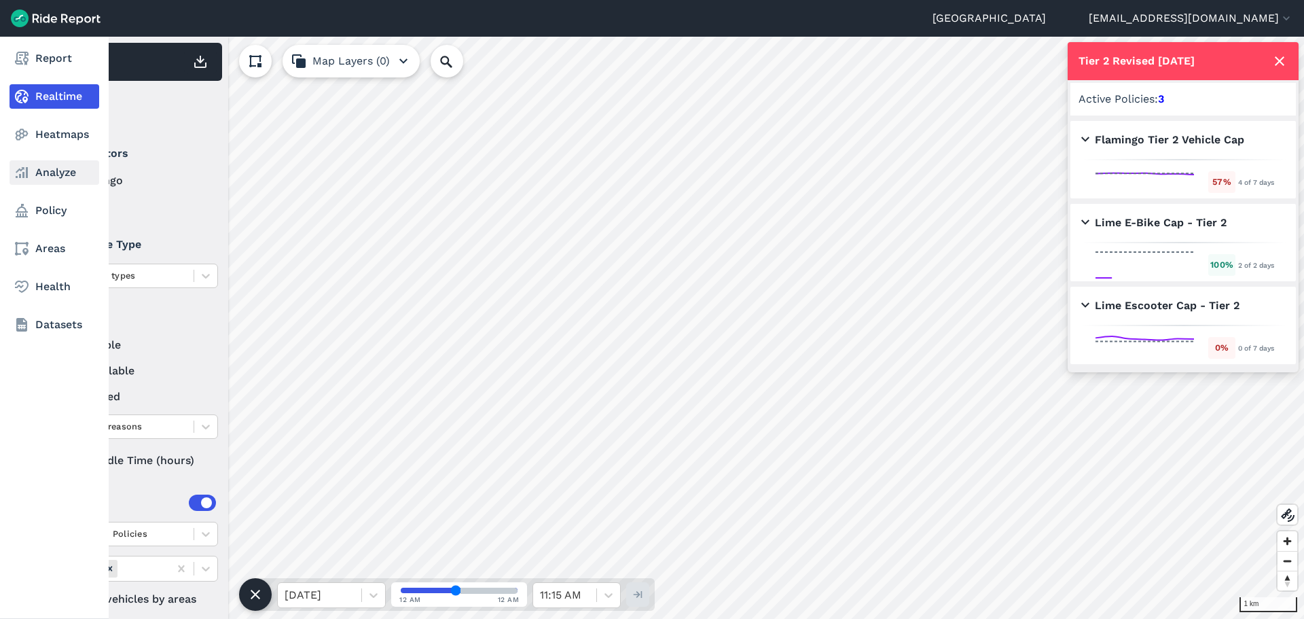
click at [44, 171] on link "Analyze" at bounding box center [55, 172] width 90 height 24
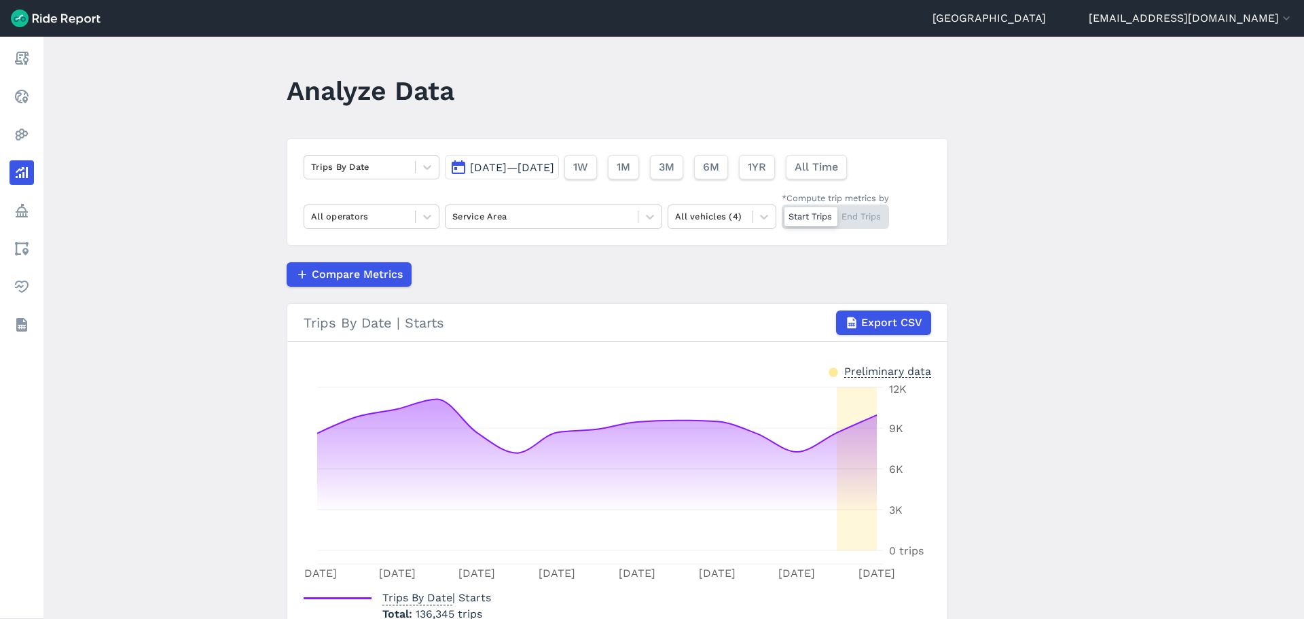
click at [533, 296] on article "Trips By Date Sep 2, 2025—Sep 16, 2025 1W 1M 3M 6M 1YR All Time All operators S…" at bounding box center [618, 397] width 662 height 518
click at [524, 178] on button "[DATE]—[DATE]" at bounding box center [502, 167] width 114 height 24
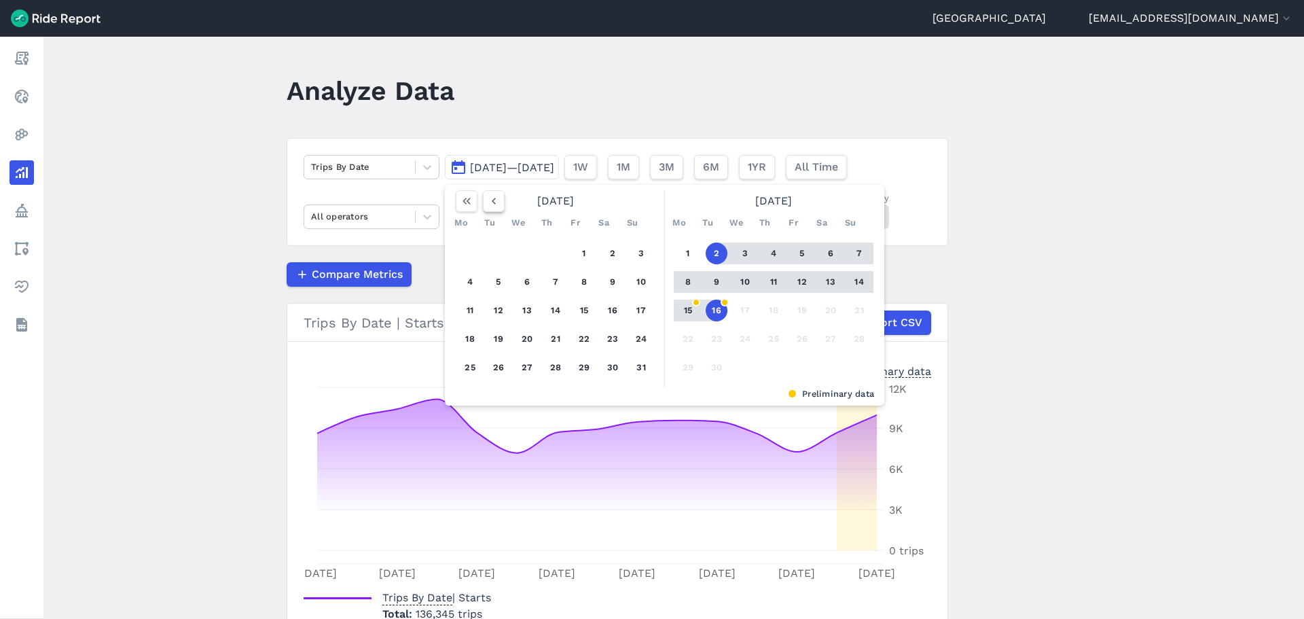
click at [496, 202] on icon "button" at bounding box center [494, 201] width 14 height 14
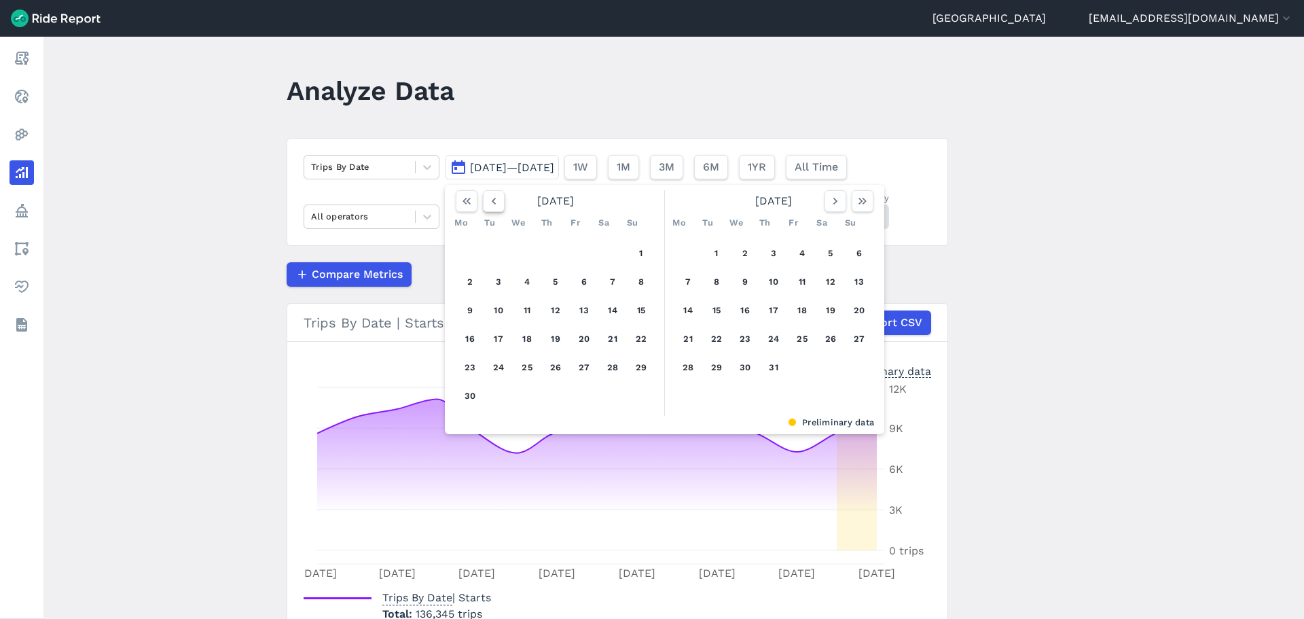
click at [496, 202] on icon "button" at bounding box center [494, 201] width 14 height 14
click at [609, 252] on button "1" at bounding box center [613, 254] width 22 height 22
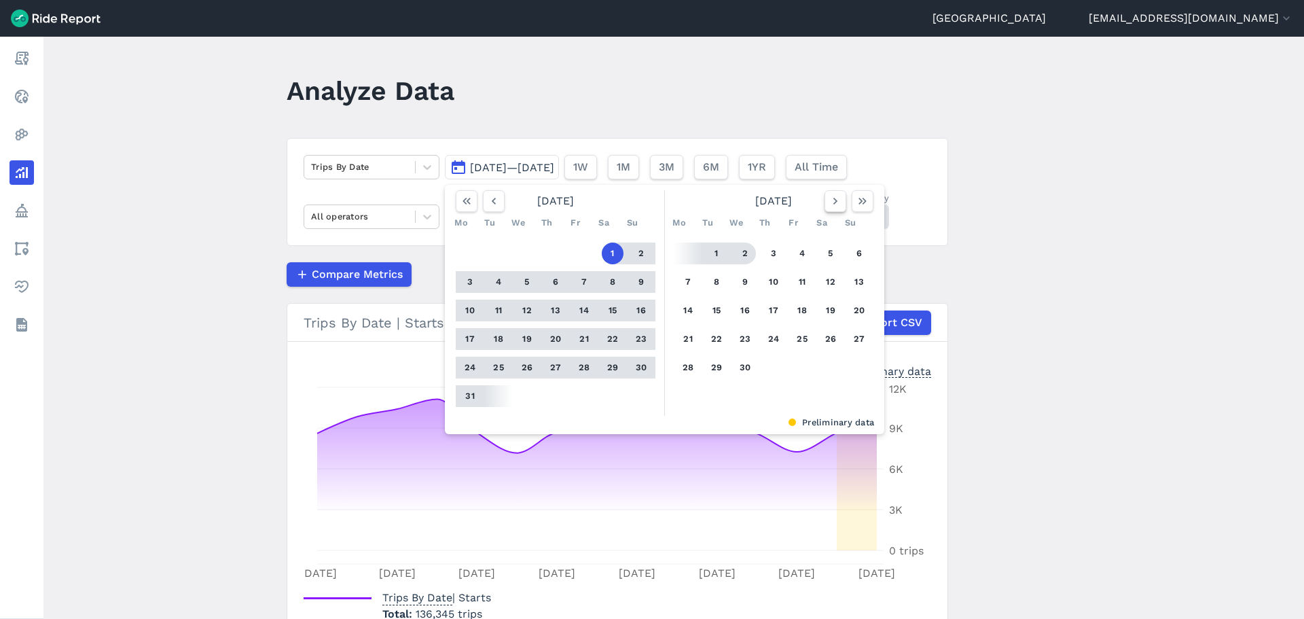
click at [834, 200] on use "button" at bounding box center [836, 201] width 4 height 7
click at [834, 201] on use "button" at bounding box center [836, 201] width 4 height 7
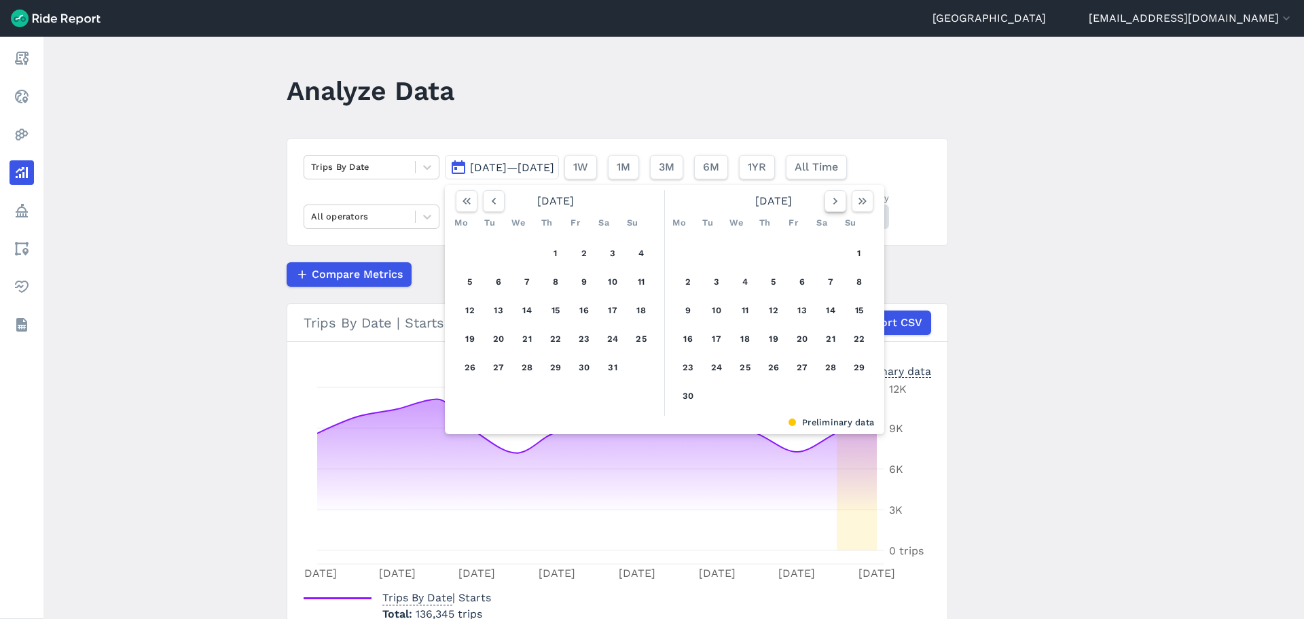
click at [834, 201] on use "button" at bounding box center [836, 201] width 4 height 7
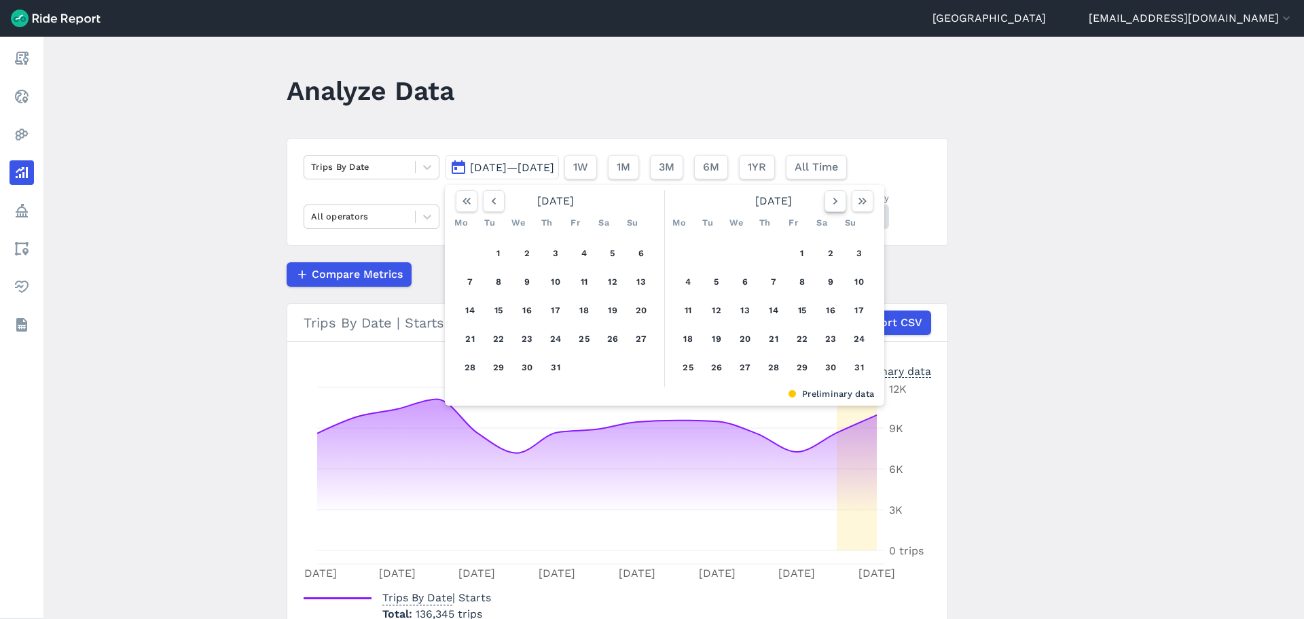
click at [834, 201] on use "button" at bounding box center [836, 201] width 4 height 7
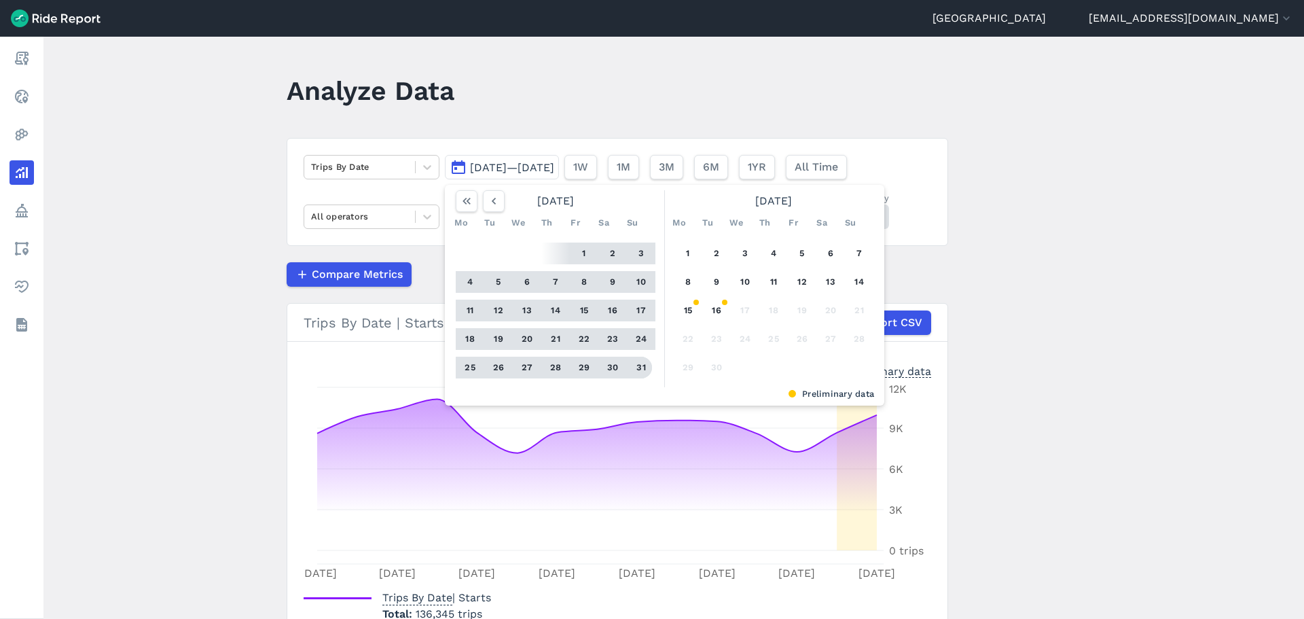
click at [641, 371] on button "31" at bounding box center [641, 368] width 22 height 22
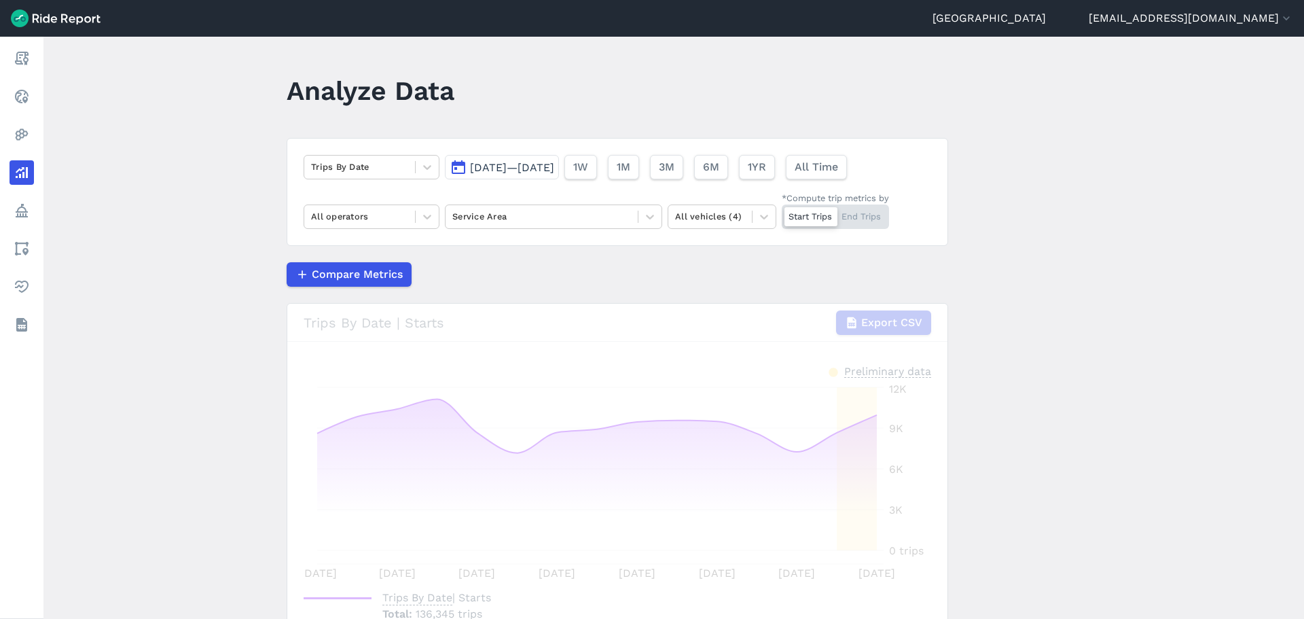
click at [505, 263] on div "Compare Metrics" at bounding box center [618, 274] width 662 height 24
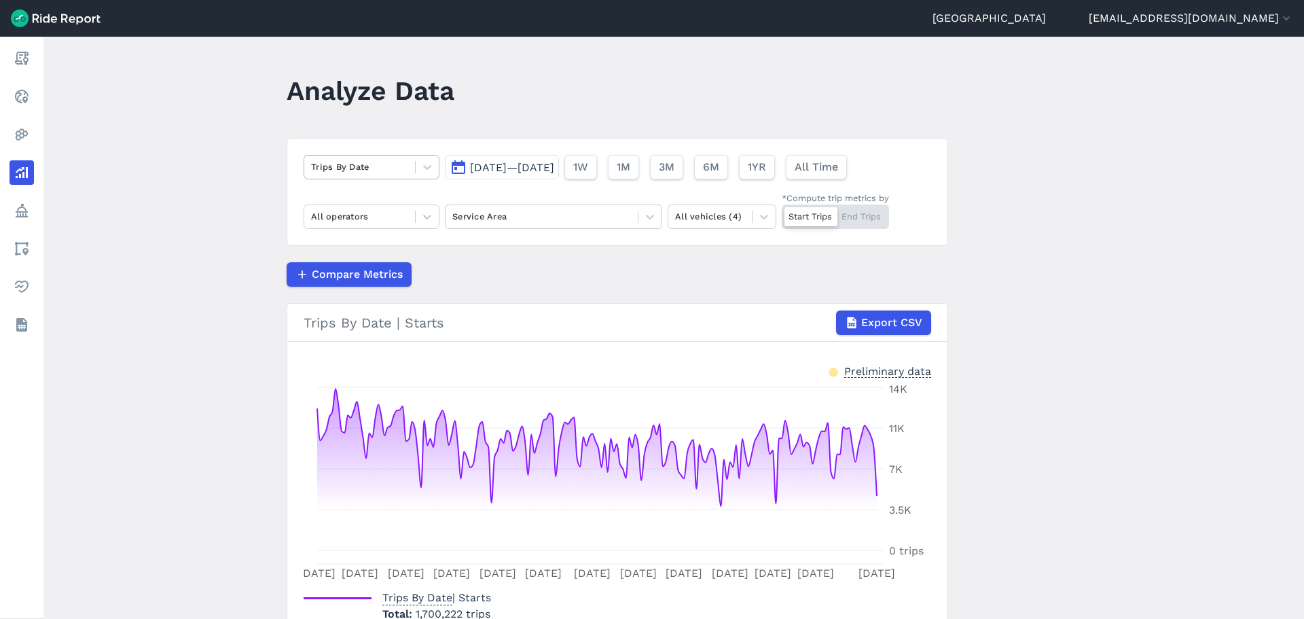
click at [410, 166] on div "Trips By Date" at bounding box center [359, 166] width 111 height 21
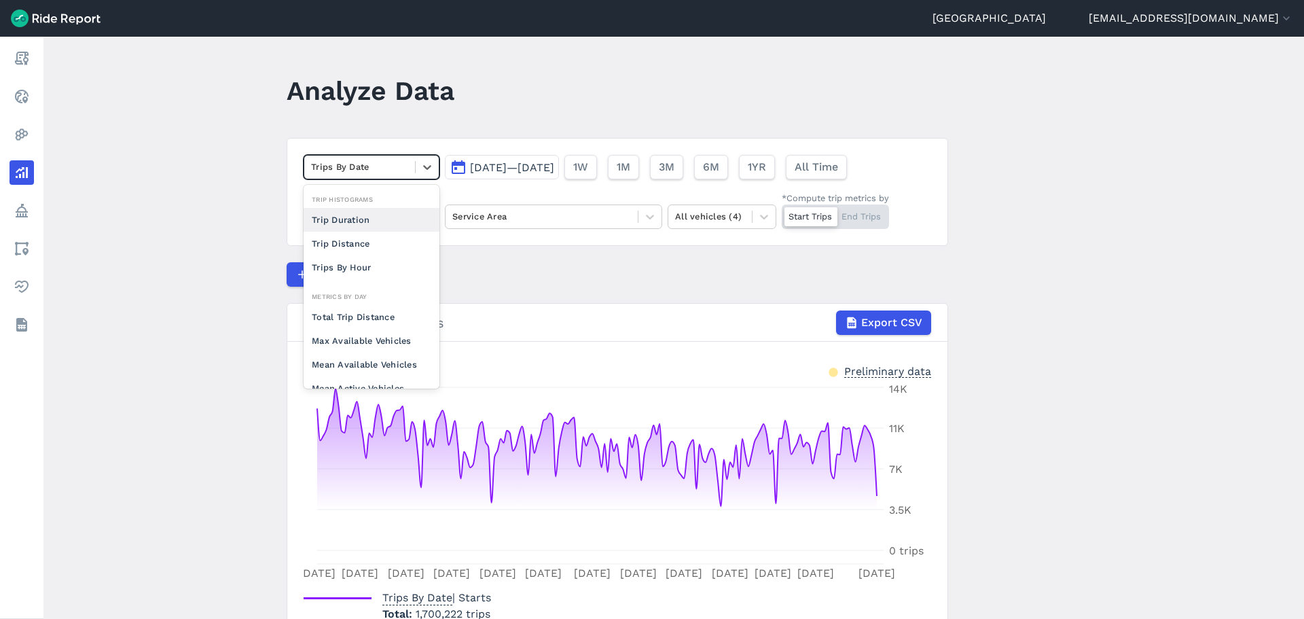
click at [505, 274] on div "Compare Metrics" at bounding box center [618, 274] width 662 height 24
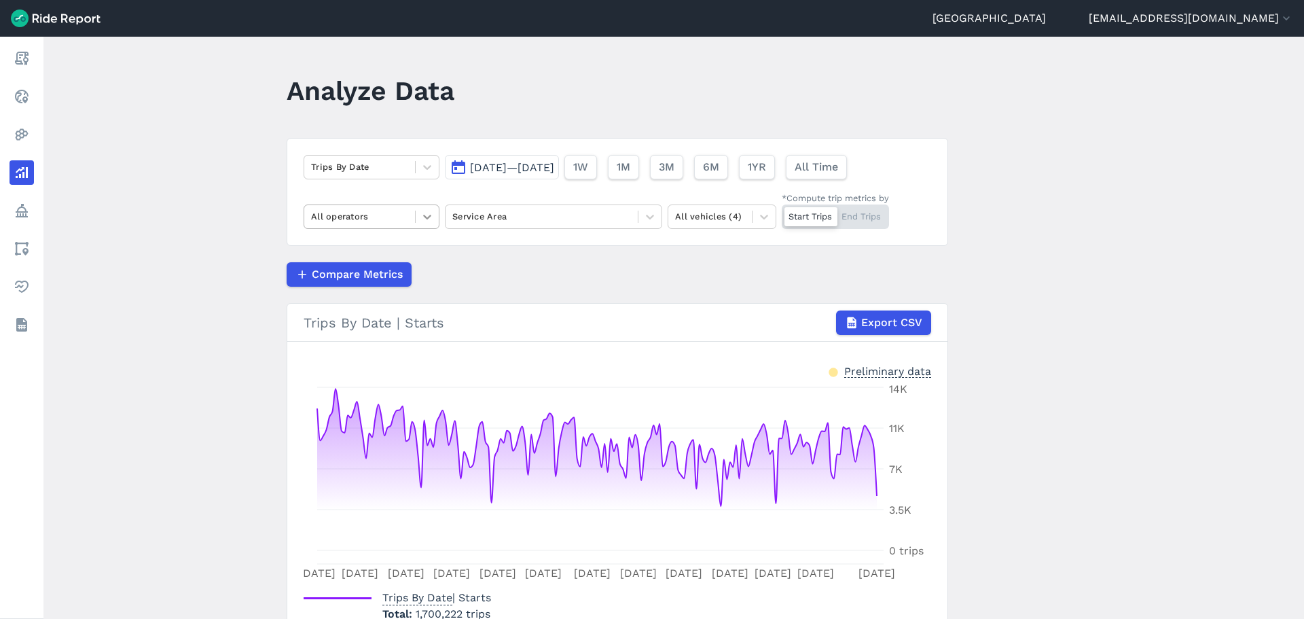
click at [422, 219] on icon at bounding box center [427, 217] width 14 height 14
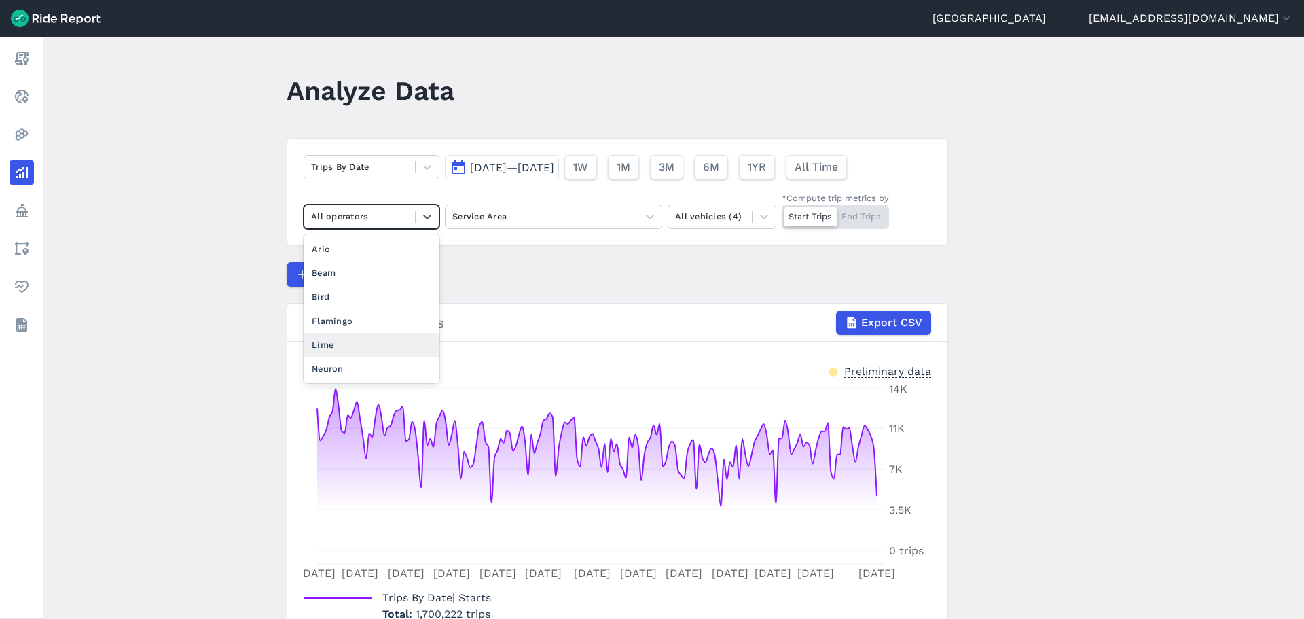
click at [384, 338] on div "Lime" at bounding box center [372, 345] width 136 height 24
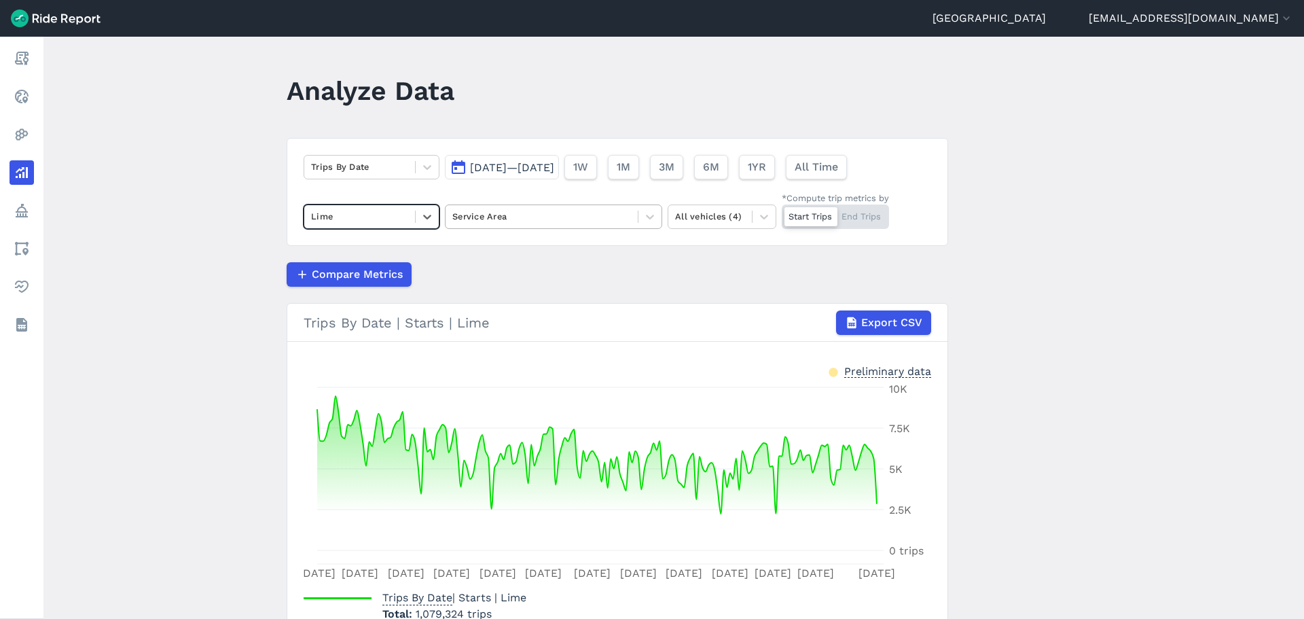
click at [513, 207] on div "Service Area" at bounding box center [542, 216] width 192 height 21
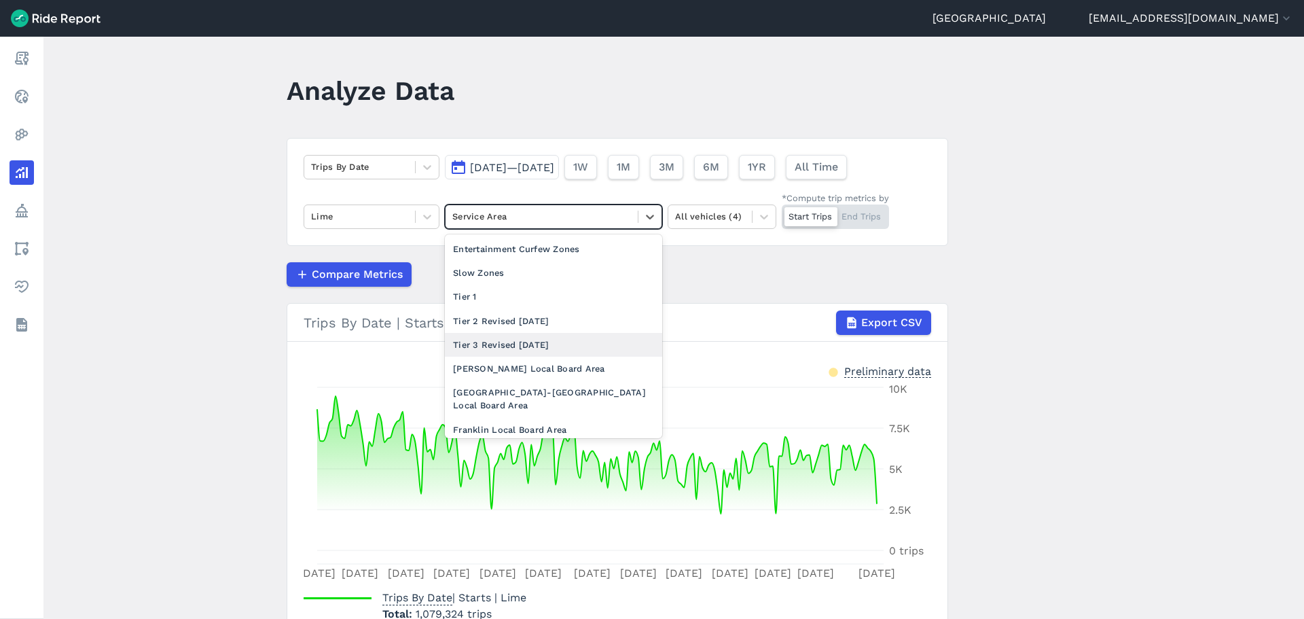
click at [499, 339] on div "Tier 3 Revised [DATE]" at bounding box center [553, 345] width 217 height 24
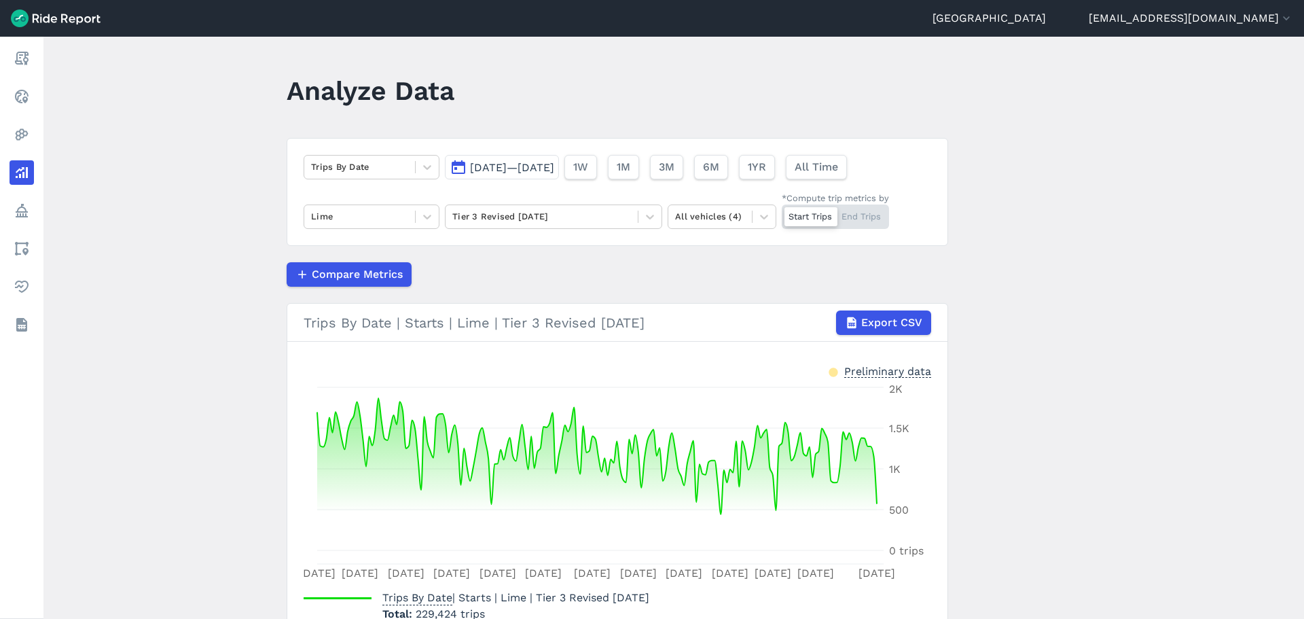
click at [545, 257] on article "Trips By Date Mar 1, 2025—Aug 31, 2025 1W 1M 3M 6M 1YR All Time Lime Tier 3 Rev…" at bounding box center [618, 397] width 662 height 518
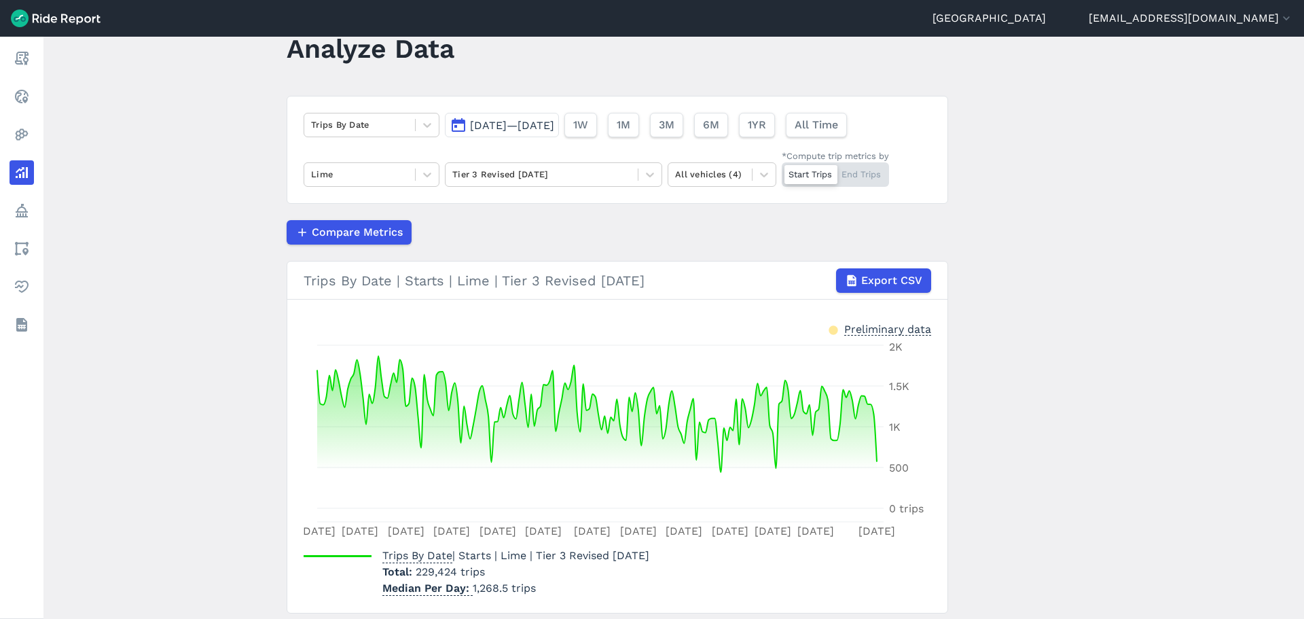
scroll to position [86, 0]
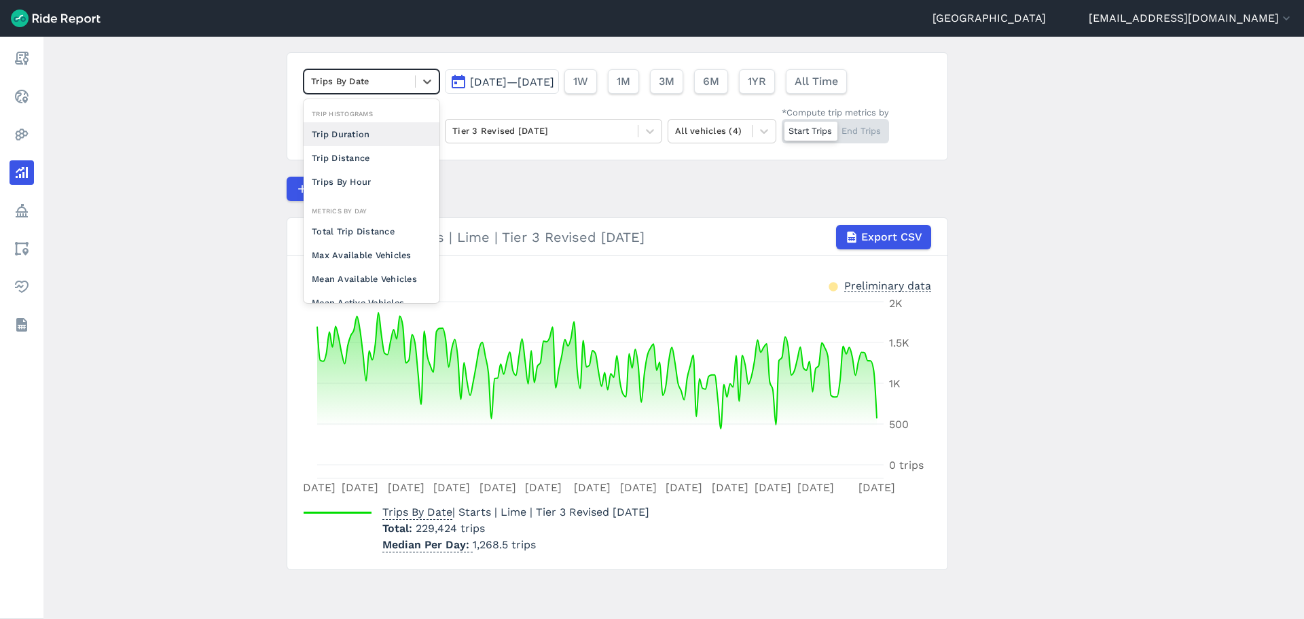
click at [371, 75] on div at bounding box center [359, 81] width 97 height 16
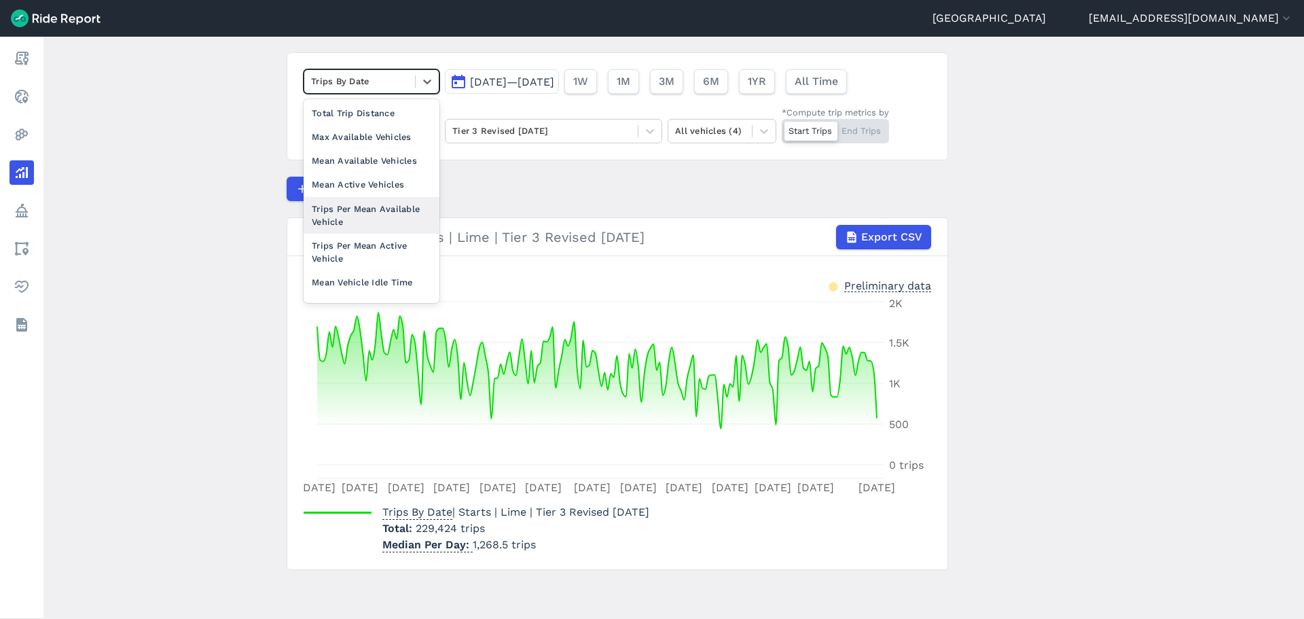
scroll to position [0, 0]
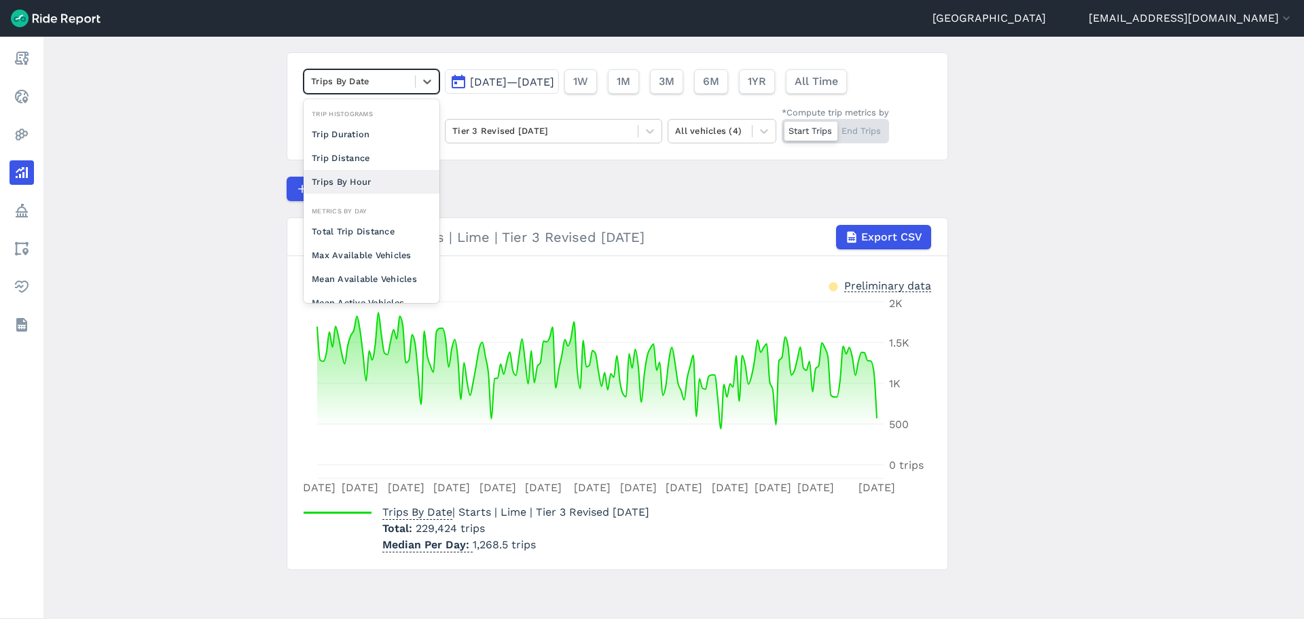
click at [383, 171] on div "Trips By Hour" at bounding box center [372, 182] width 136 height 24
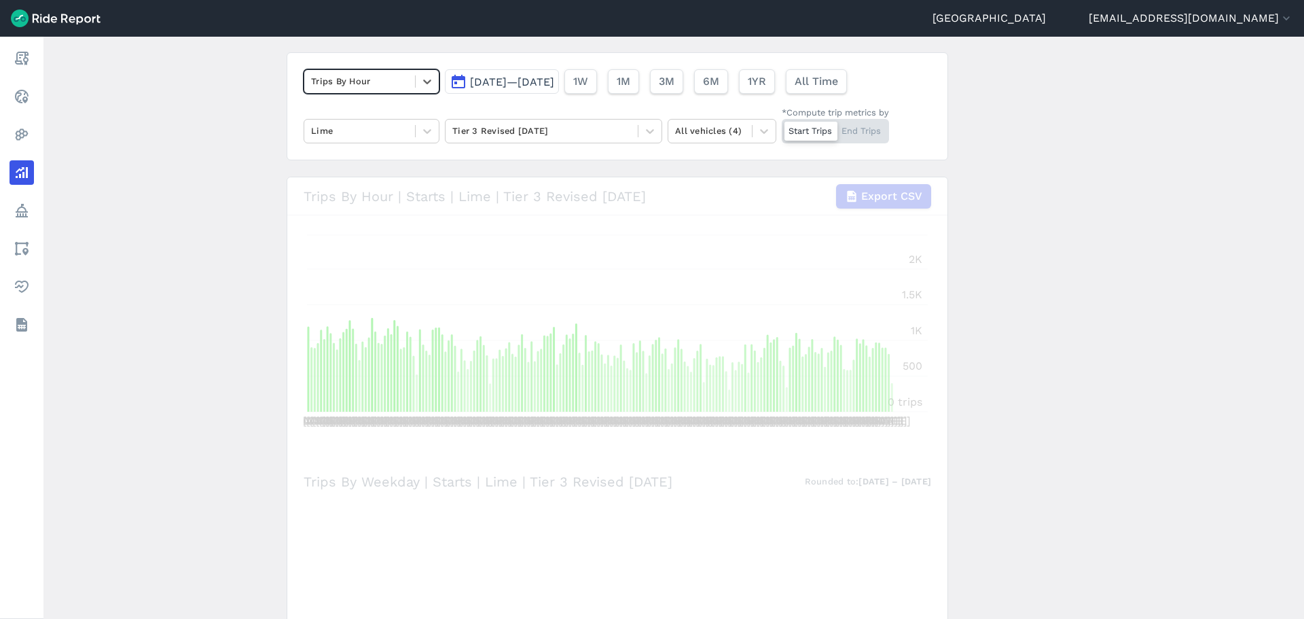
click at [245, 274] on main "Analyze Data option Trips By Hour, selected. Select is focused ,type to refine …" at bounding box center [673, 328] width 1261 height 582
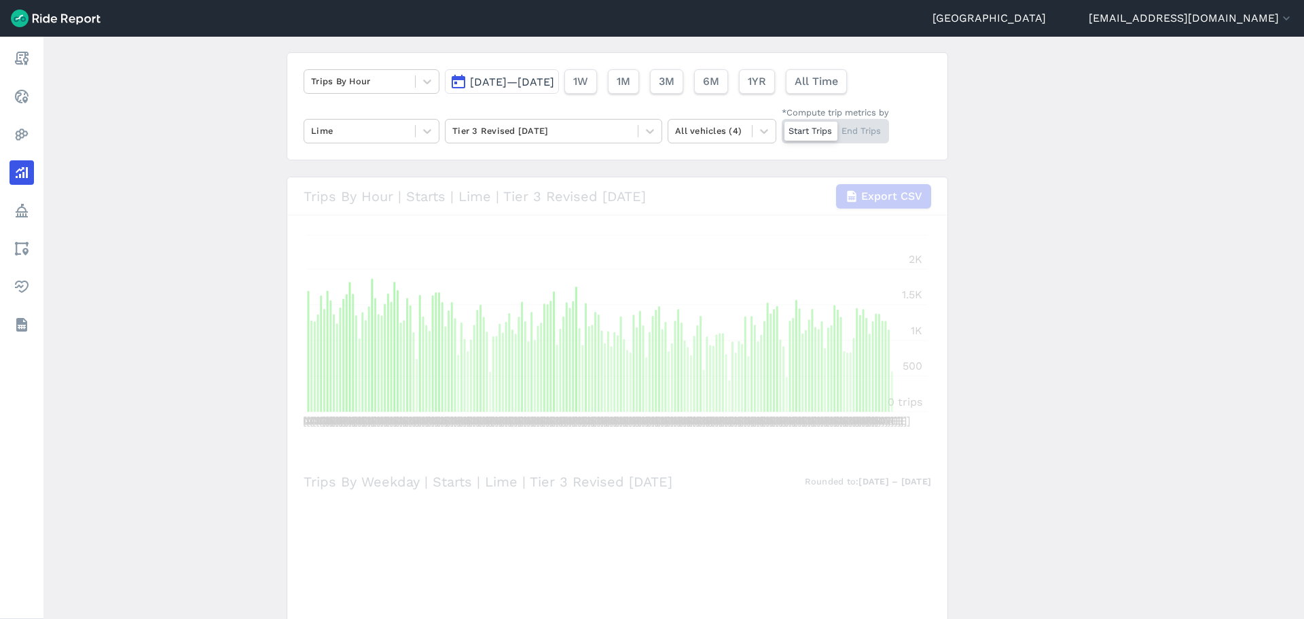
click at [251, 291] on main "Analyze Data Trips By Hour Mar 1, 2025—Aug 31, 2025 1W 1M 3M 6M 1YR All Time Li…" at bounding box center [673, 328] width 1261 height 582
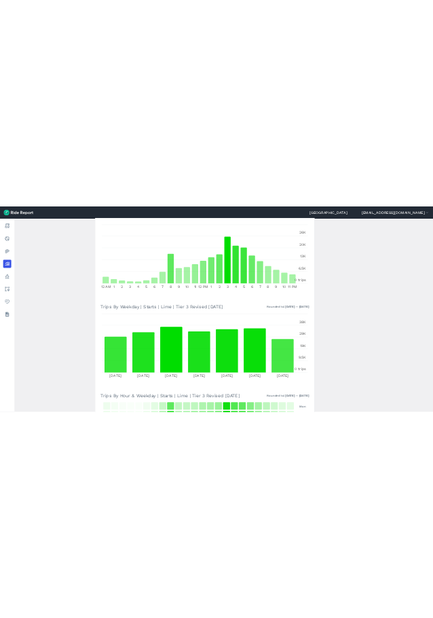
scroll to position [306, 0]
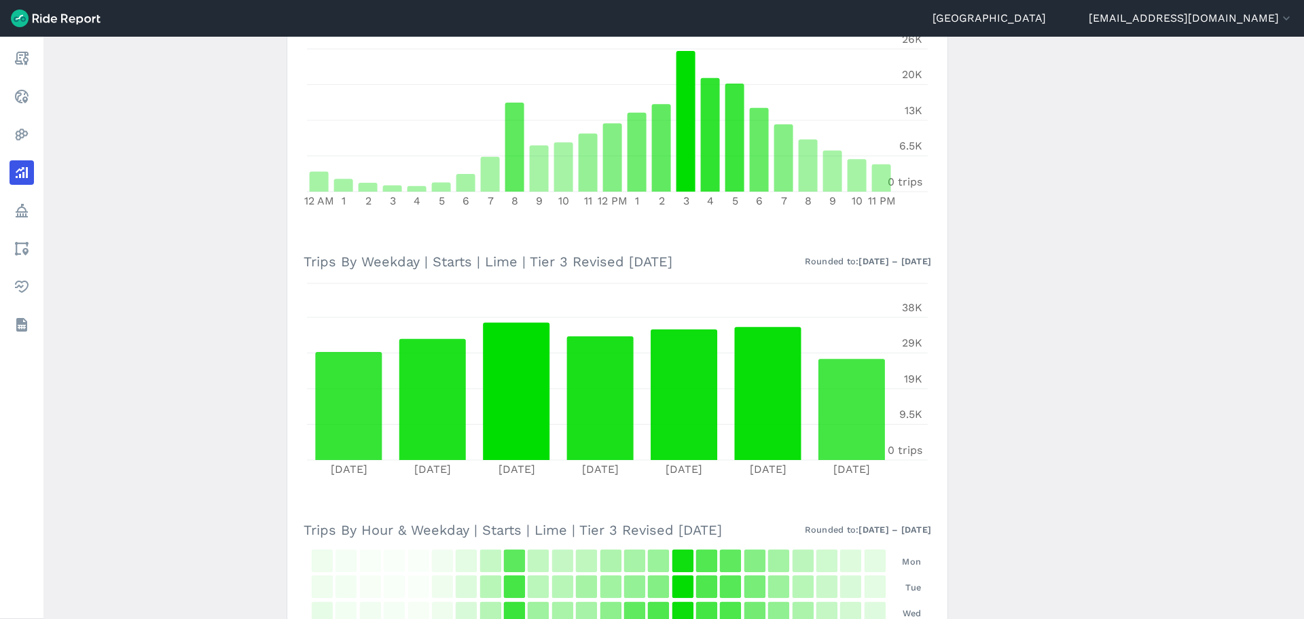
click at [194, 404] on main "Analyze Data Trips By Hour Mar 1, 2025—Aug 31, 2025 1W 1M 3M 6M 1YR All Time Li…" at bounding box center [673, 328] width 1261 height 582
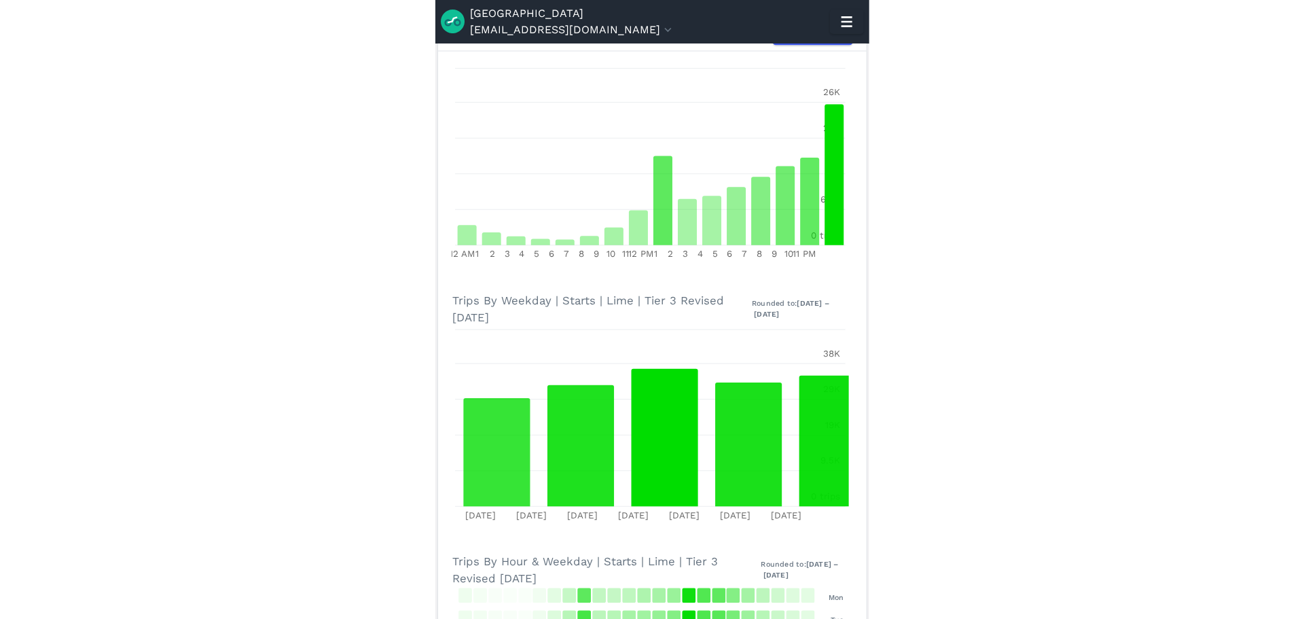
scroll to position [302, 0]
